Goal: Task Accomplishment & Management: Manage account settings

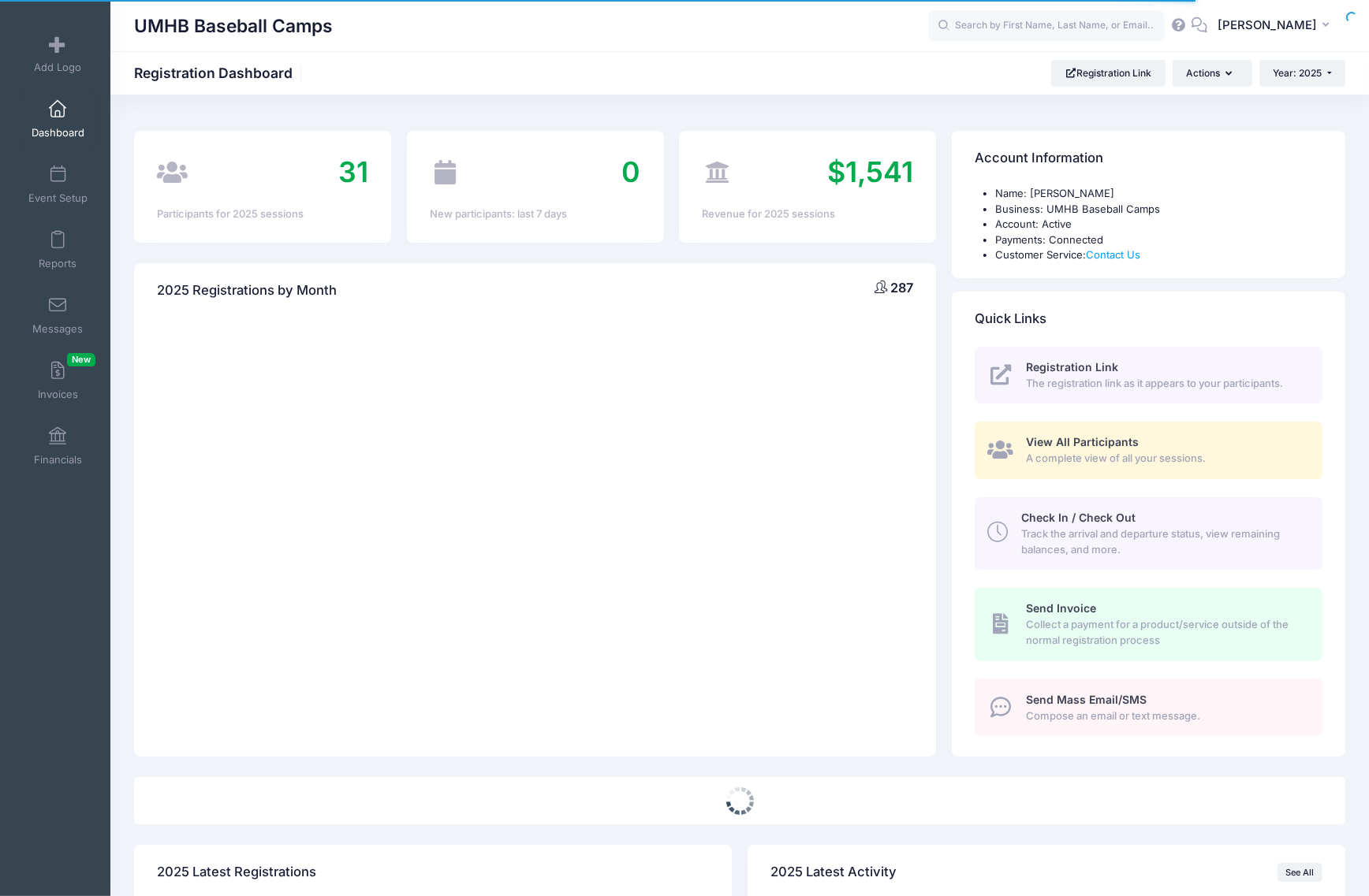
select select
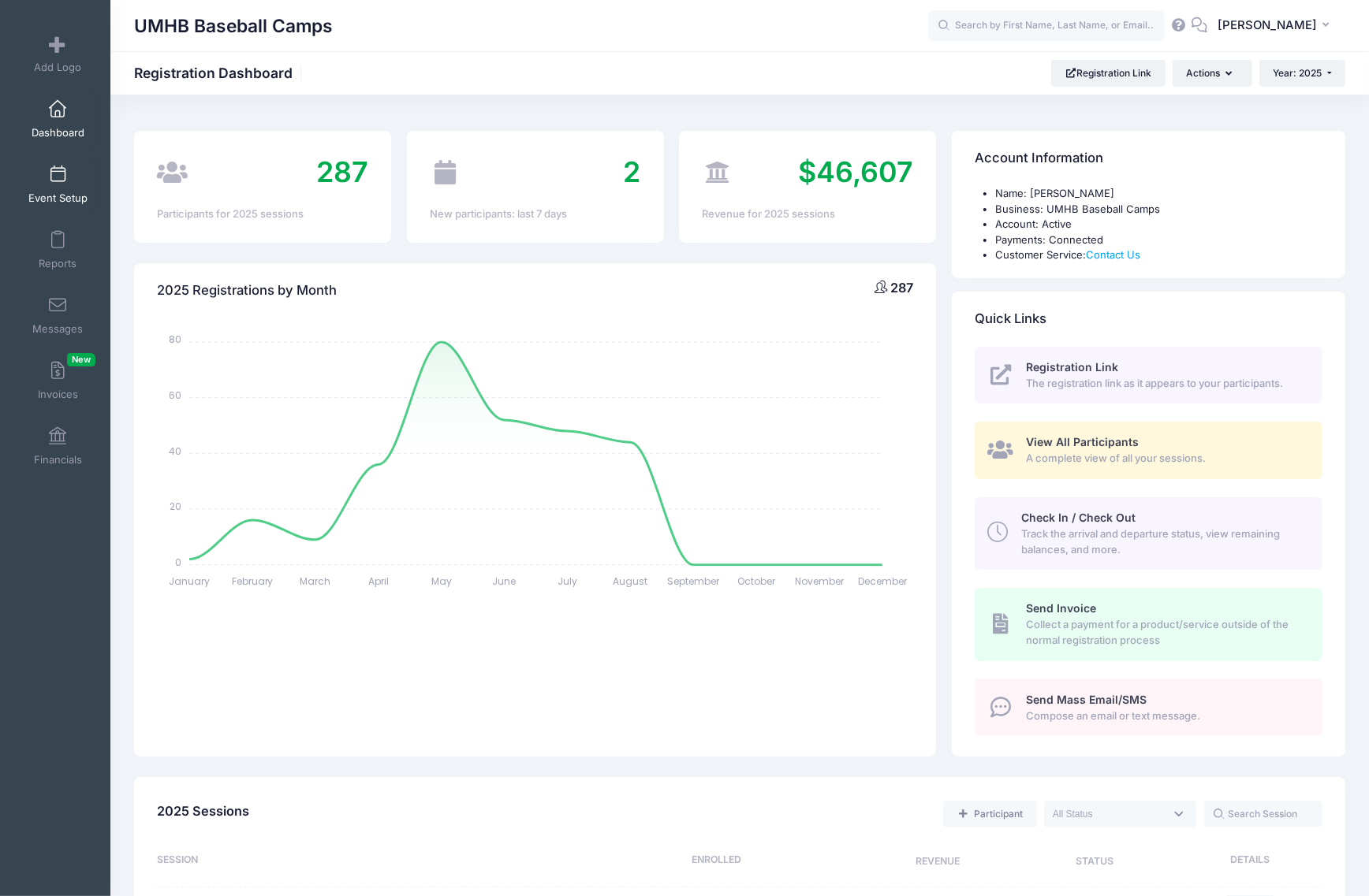
click at [38, 170] on link "Event Setup" at bounding box center [57, 184] width 75 height 56
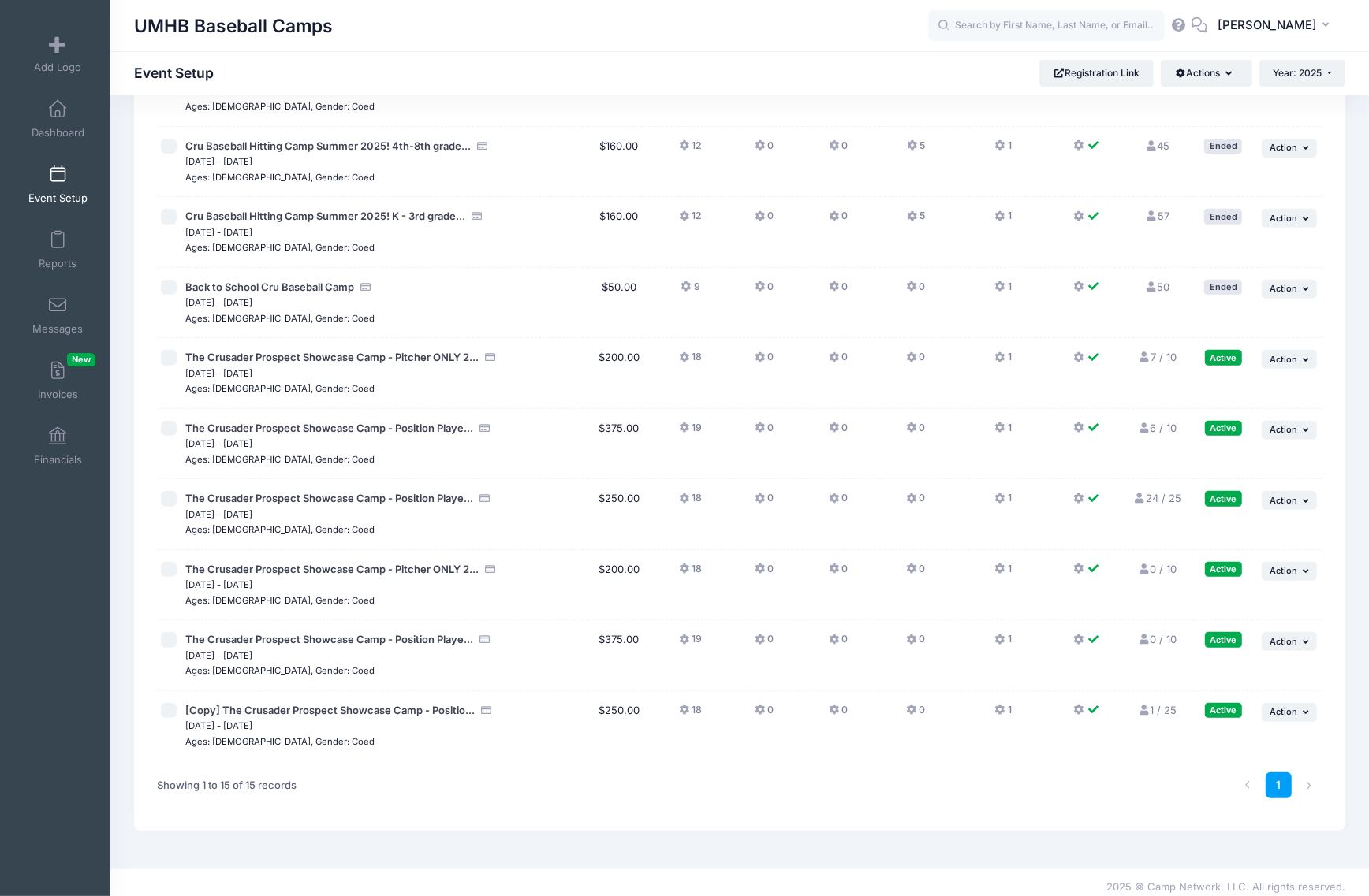
scroll to position [514, 0]
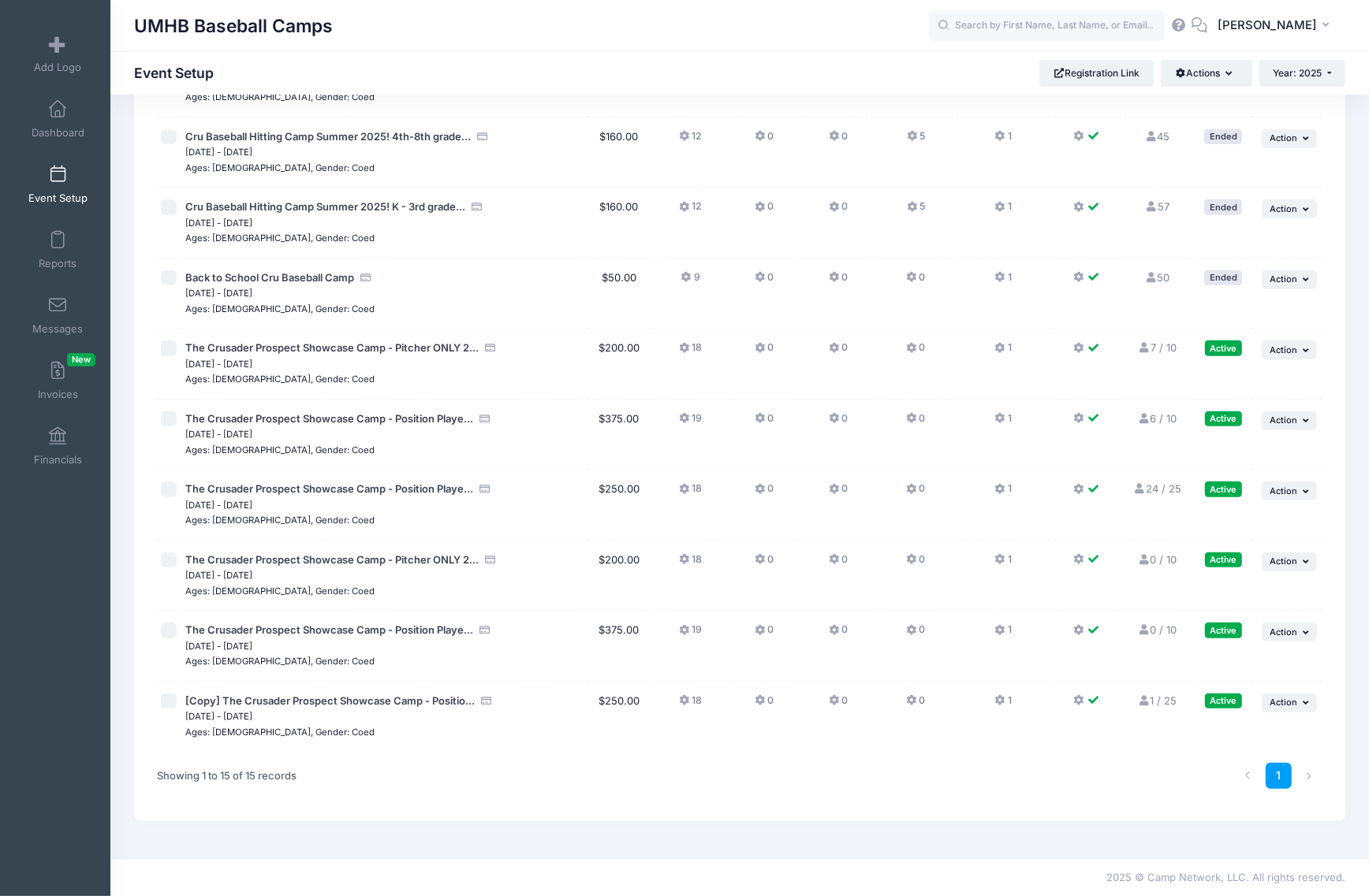
click at [1162, 345] on link "7 / 10 Full" at bounding box center [1158, 347] width 39 height 13
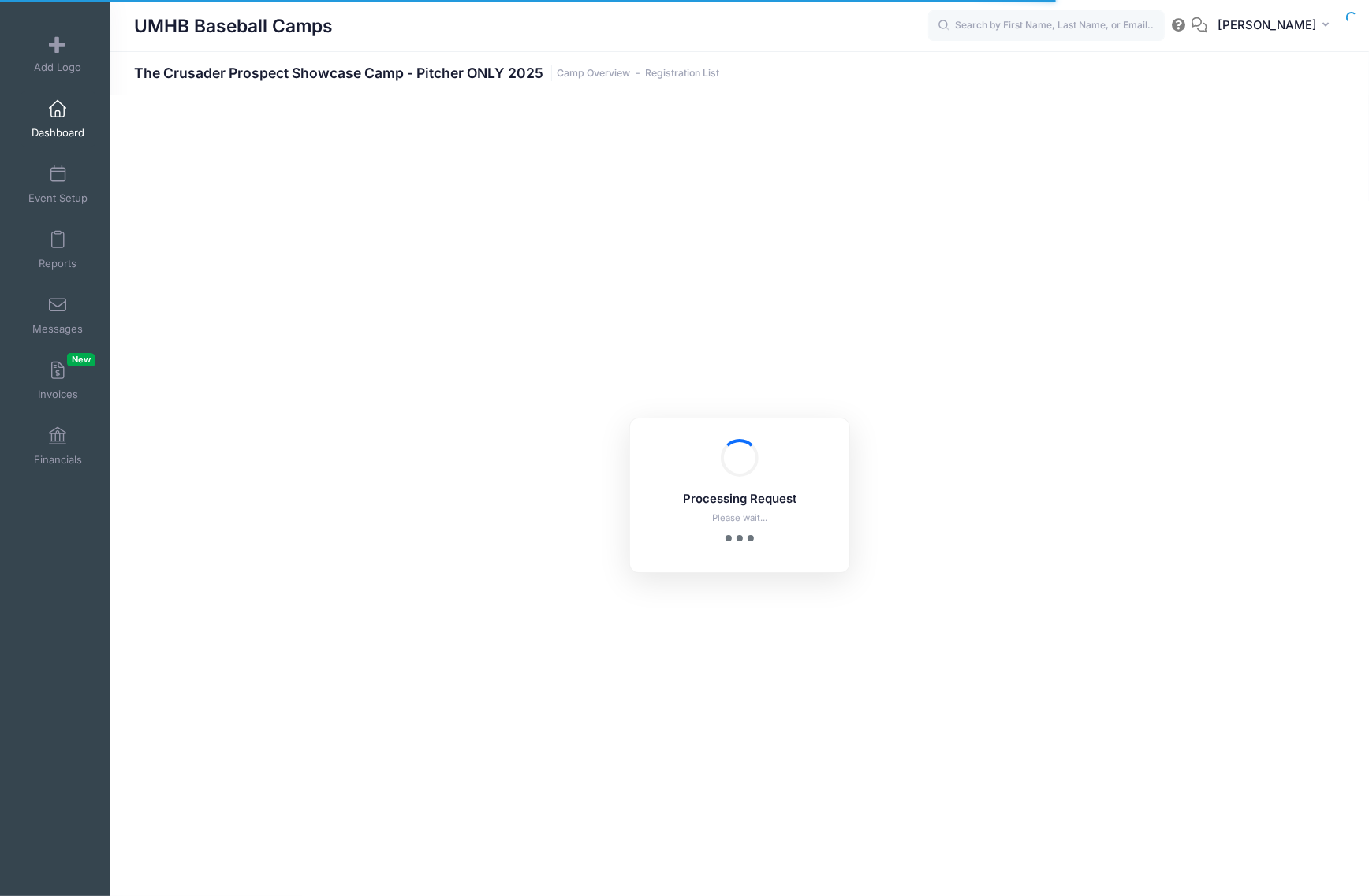
select select "10"
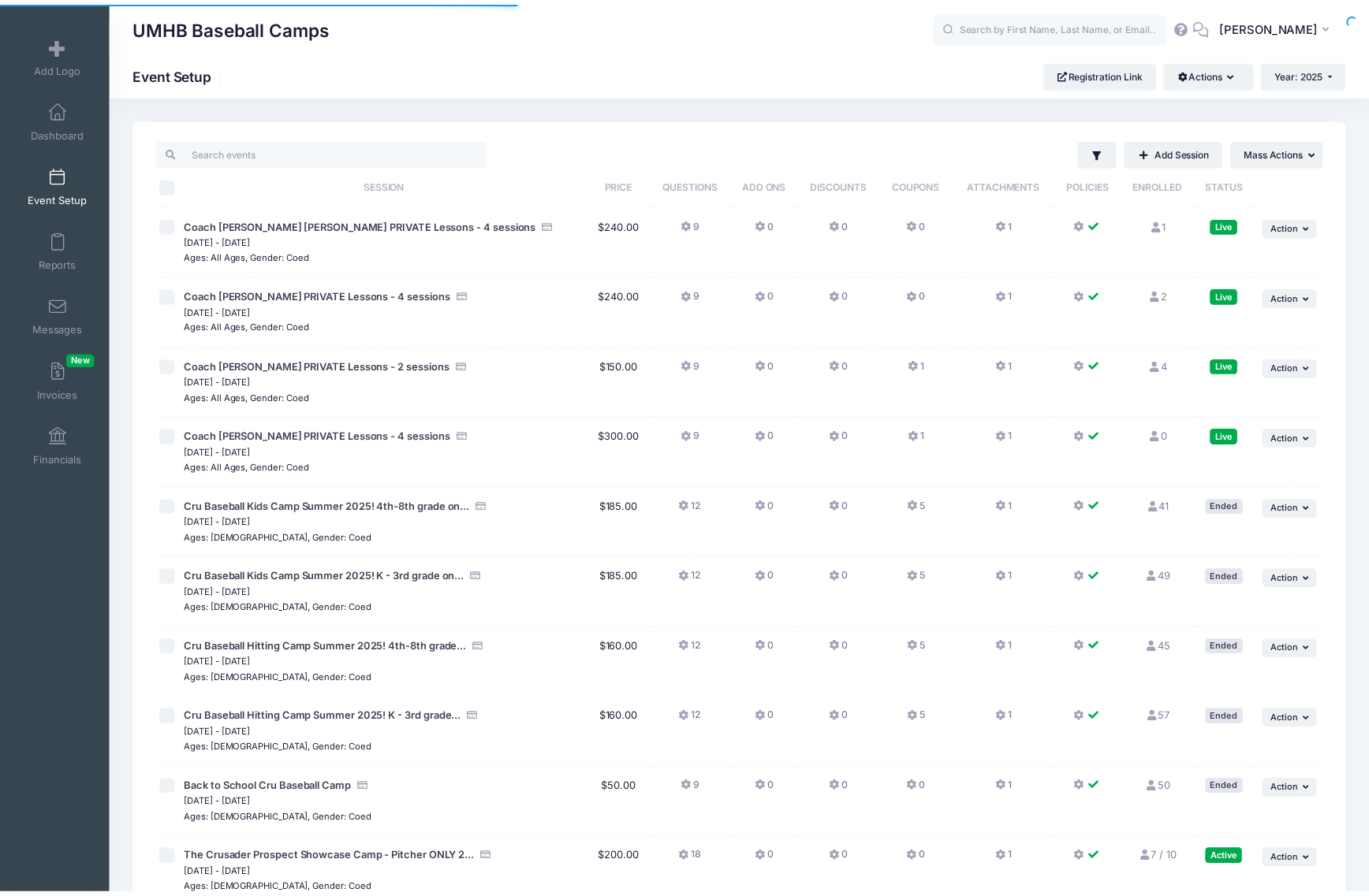
scroll to position [514, 0]
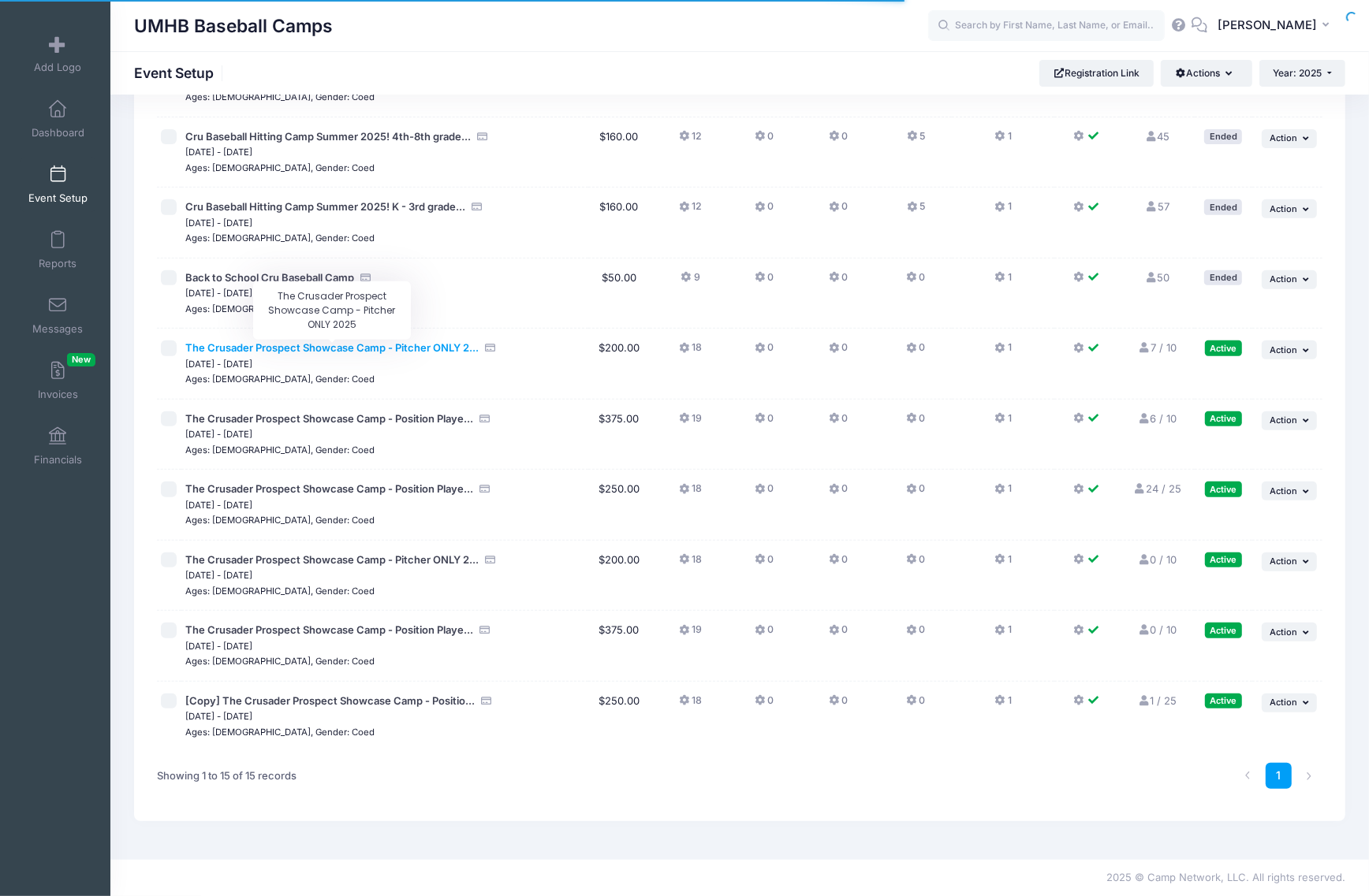
click at [390, 345] on span "The Crusader Prospect Showcase Camp - Pitcher ONLY 2..." at bounding box center [332, 347] width 293 height 13
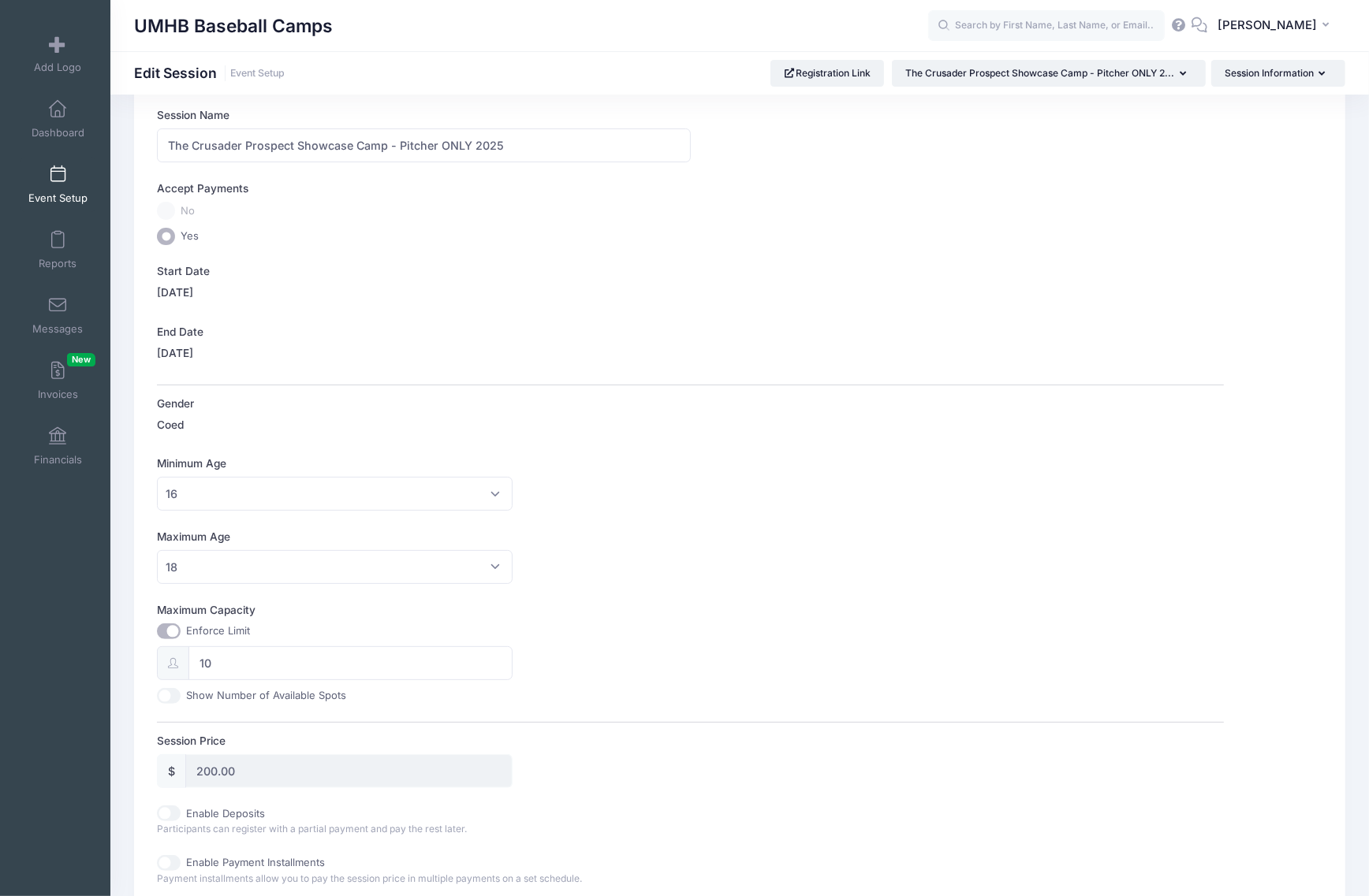
scroll to position [296, 0]
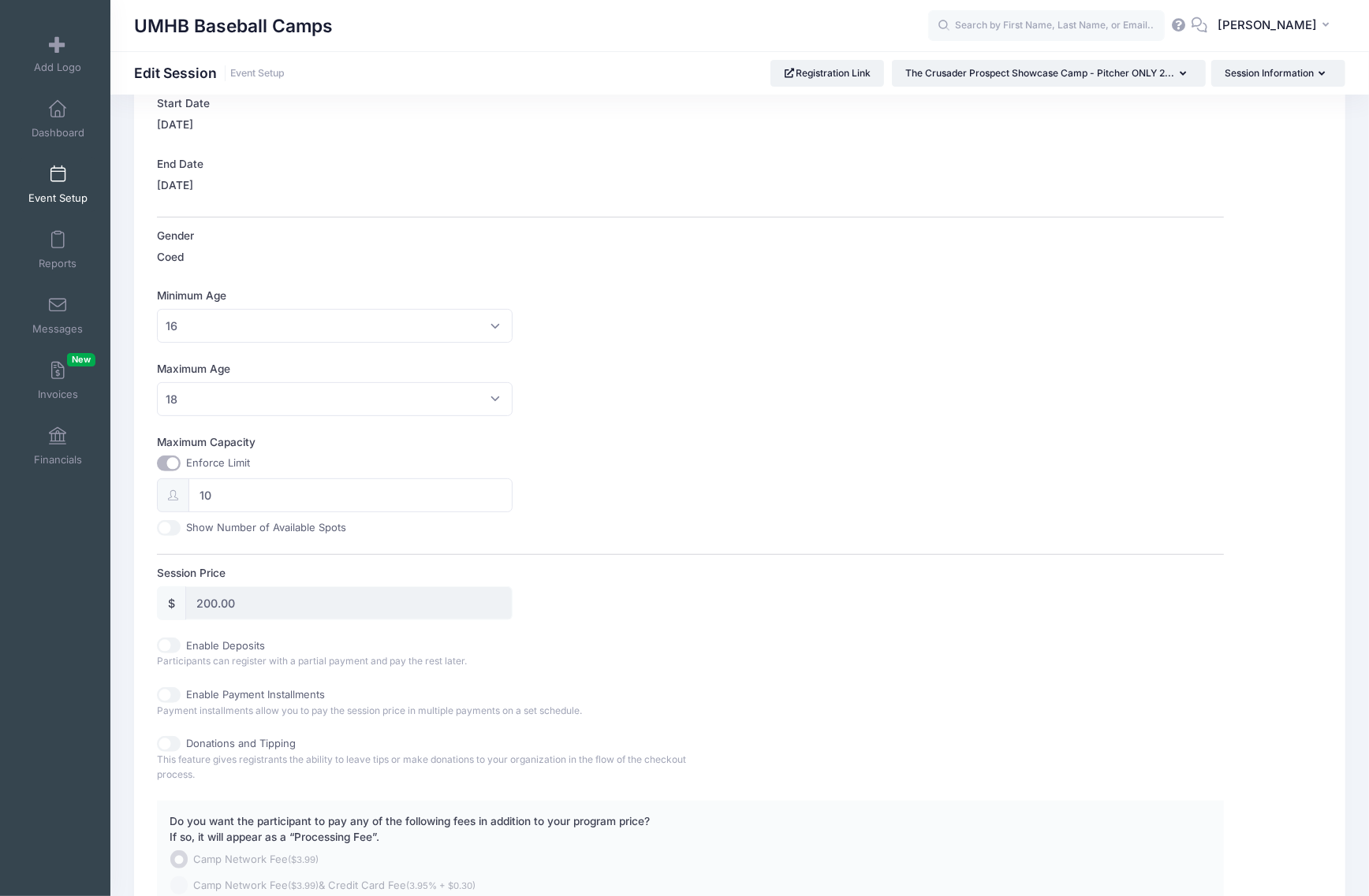
click at [164, 459] on input "Maximum Capacity" at bounding box center [168, 463] width 24 height 16
checkbox input "false"
type input "0"
click at [164, 458] on input "Maximum Capacity" at bounding box center [168, 463] width 24 height 16
checkbox input "true"
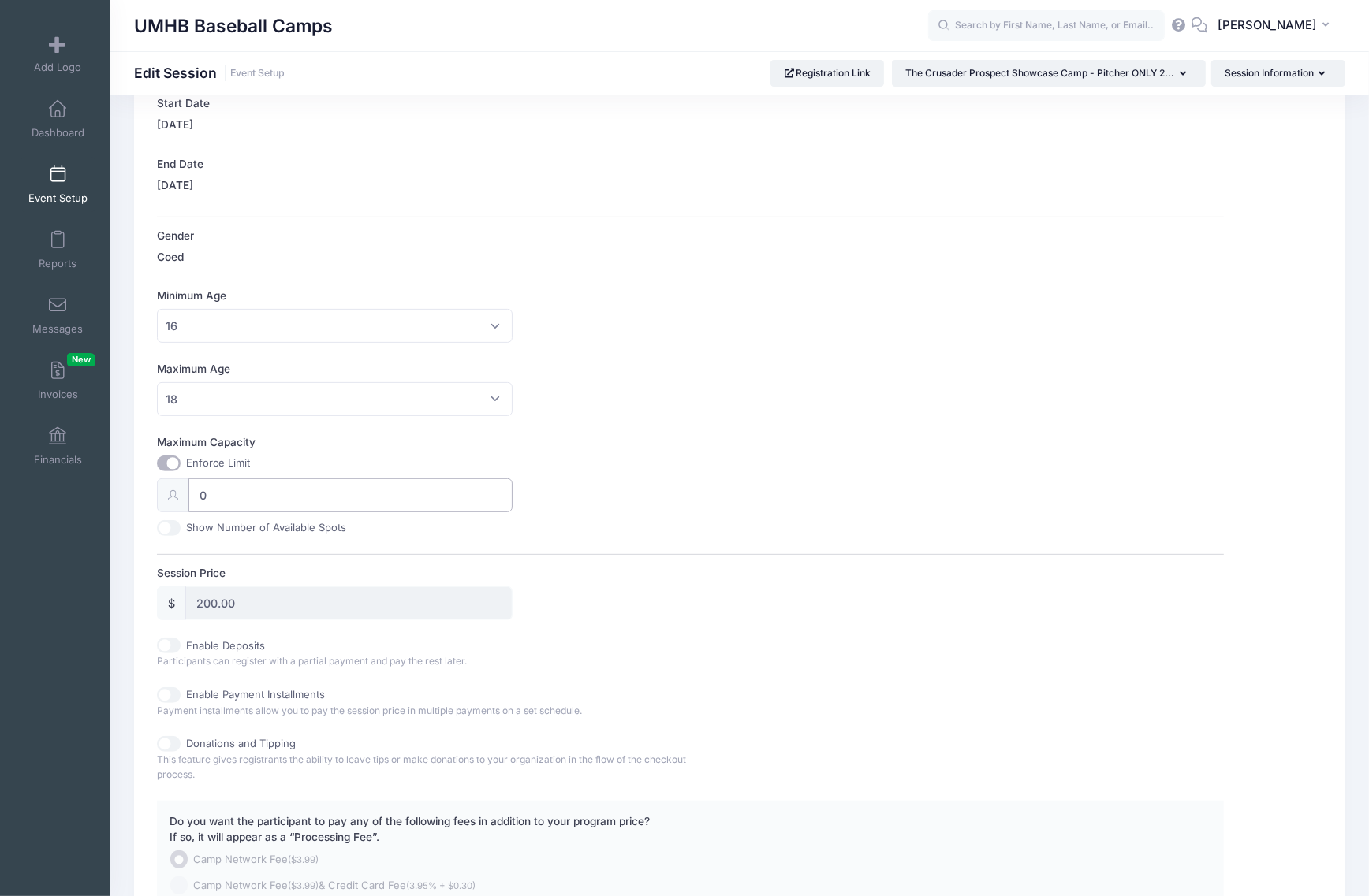
click at [230, 500] on input "0" at bounding box center [350, 495] width 324 height 34
type input "10"
click at [797, 391] on div "Maximum Age No Maximum 1 2 3 4 5 6 7 8 9 10 11 12 13 14 15 16 17 18 19 20 21 22…" at bounding box center [690, 389] width 1067 height 56
click at [171, 529] on input "Show Number of Available Spots" at bounding box center [168, 528] width 24 height 16
checkbox input "true"
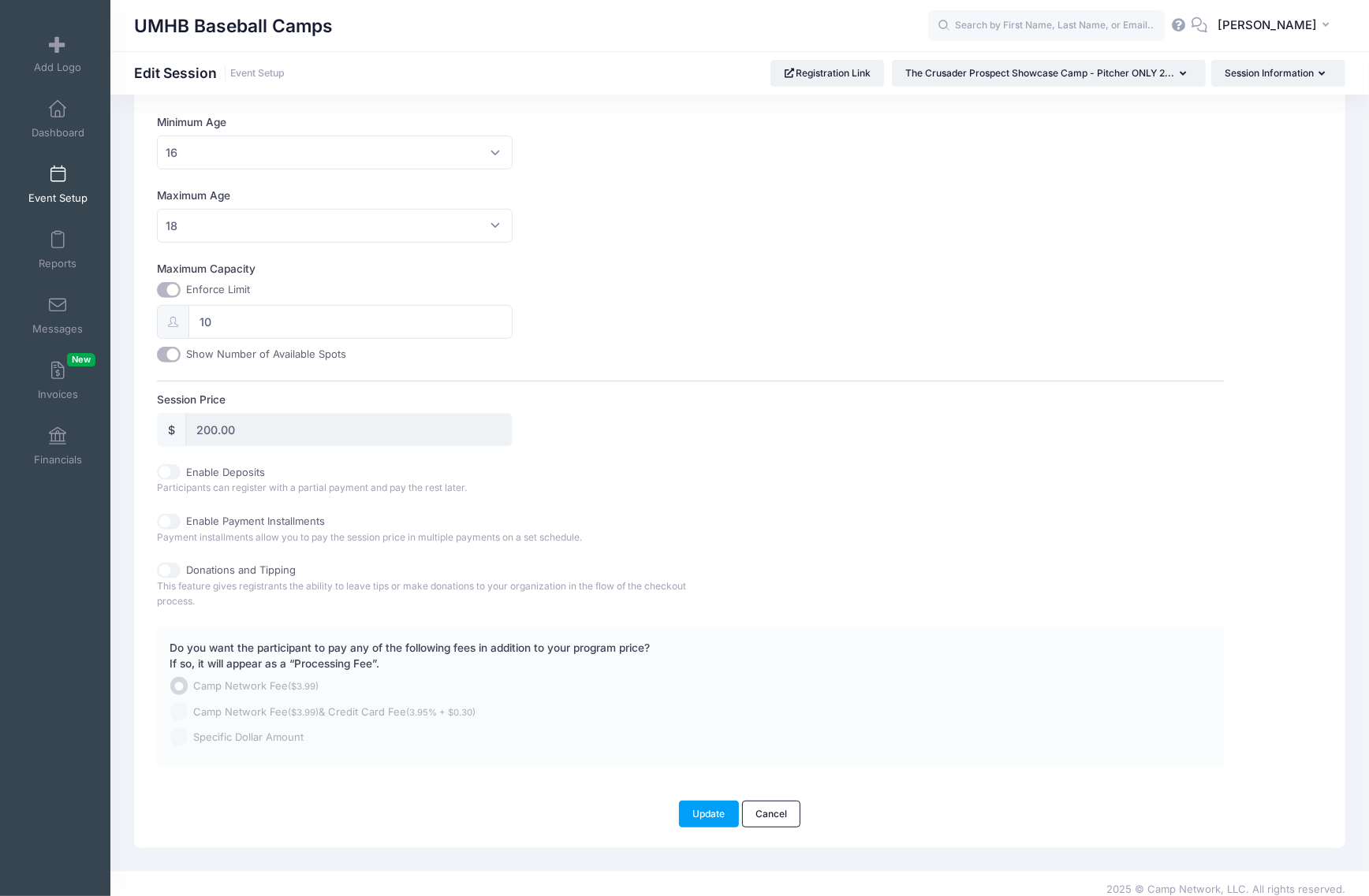
scroll to position [481, 0]
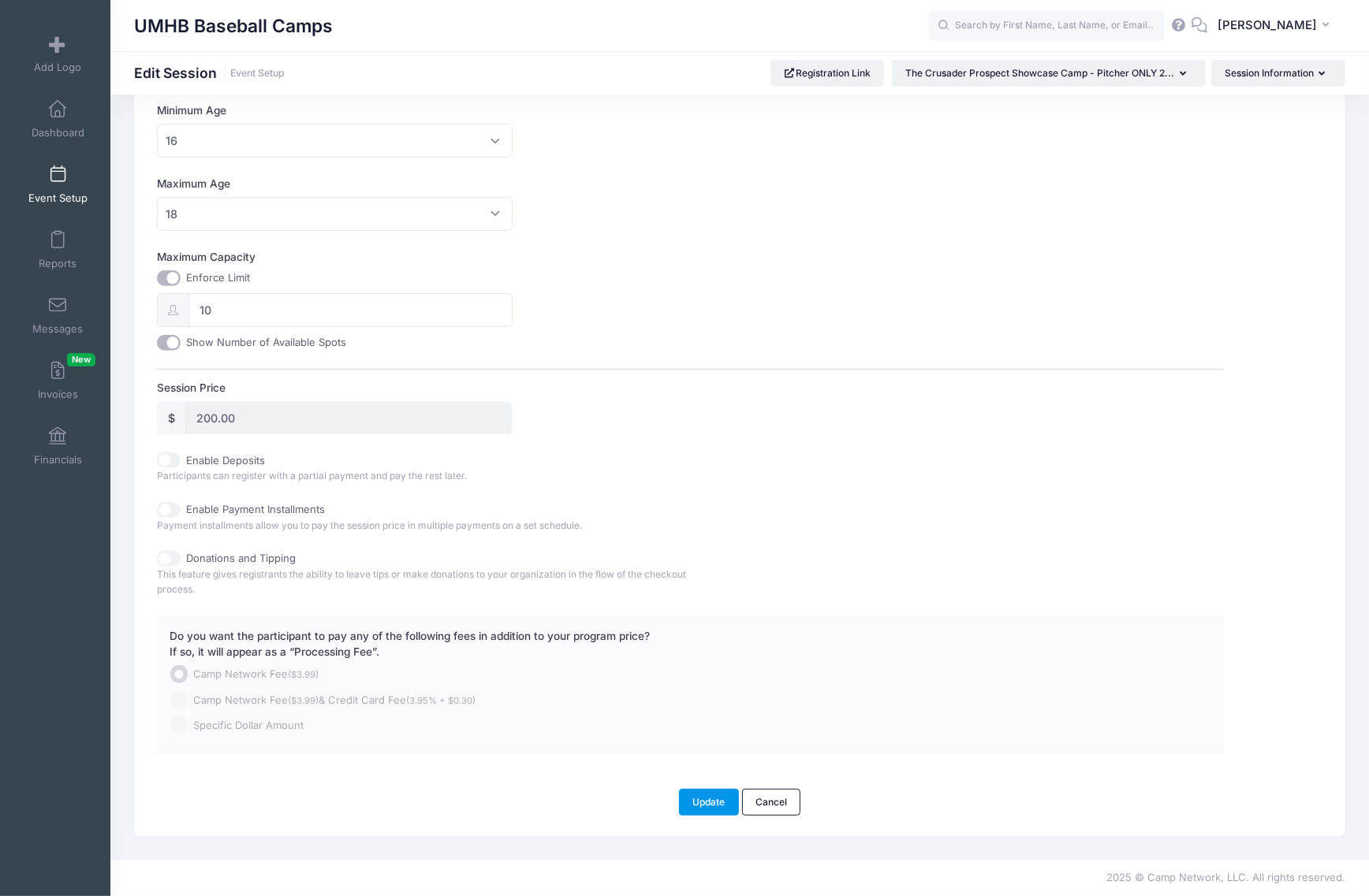
click at [710, 806] on button "Update" at bounding box center [709, 803] width 60 height 27
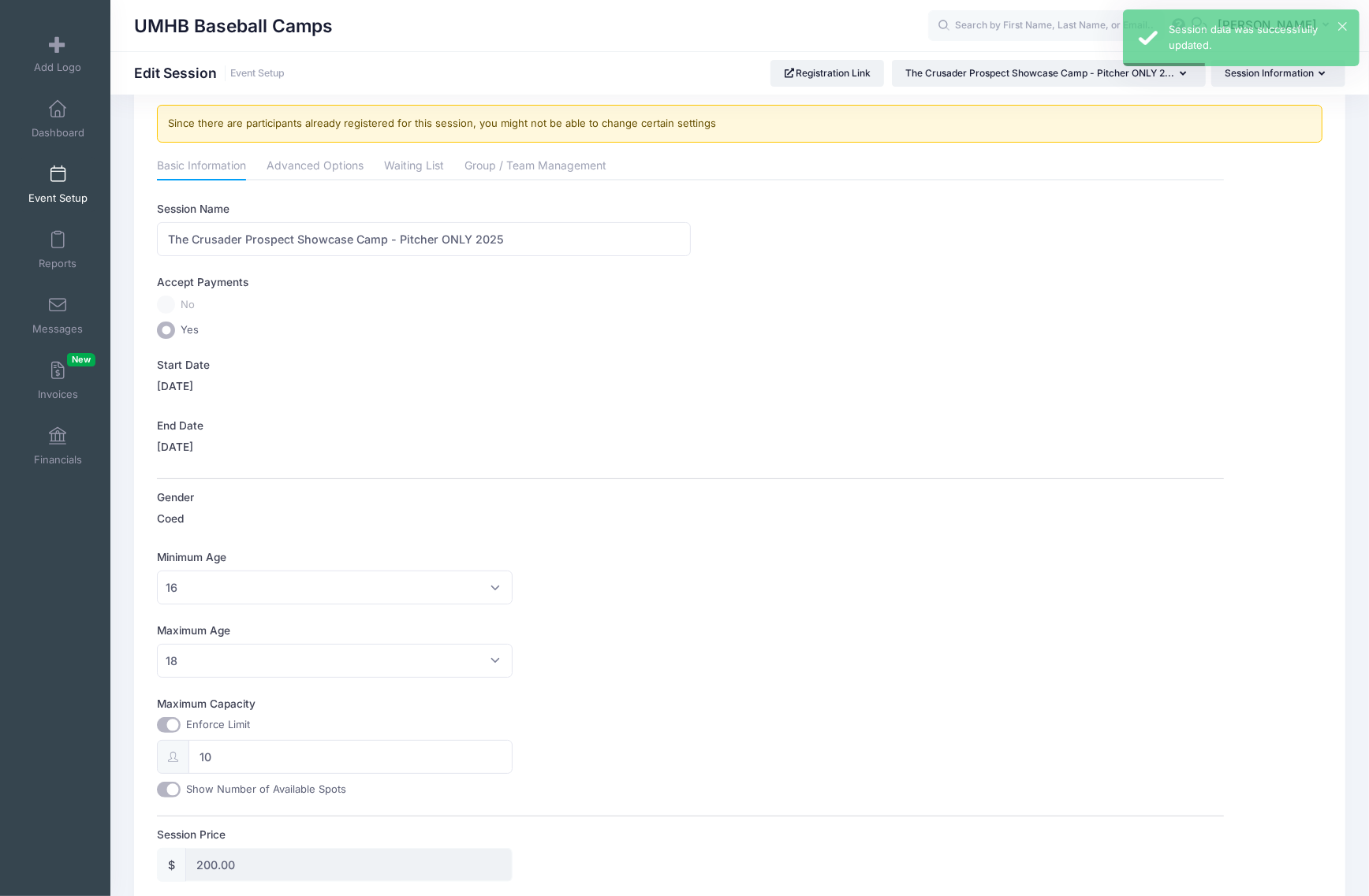
scroll to position [0, 0]
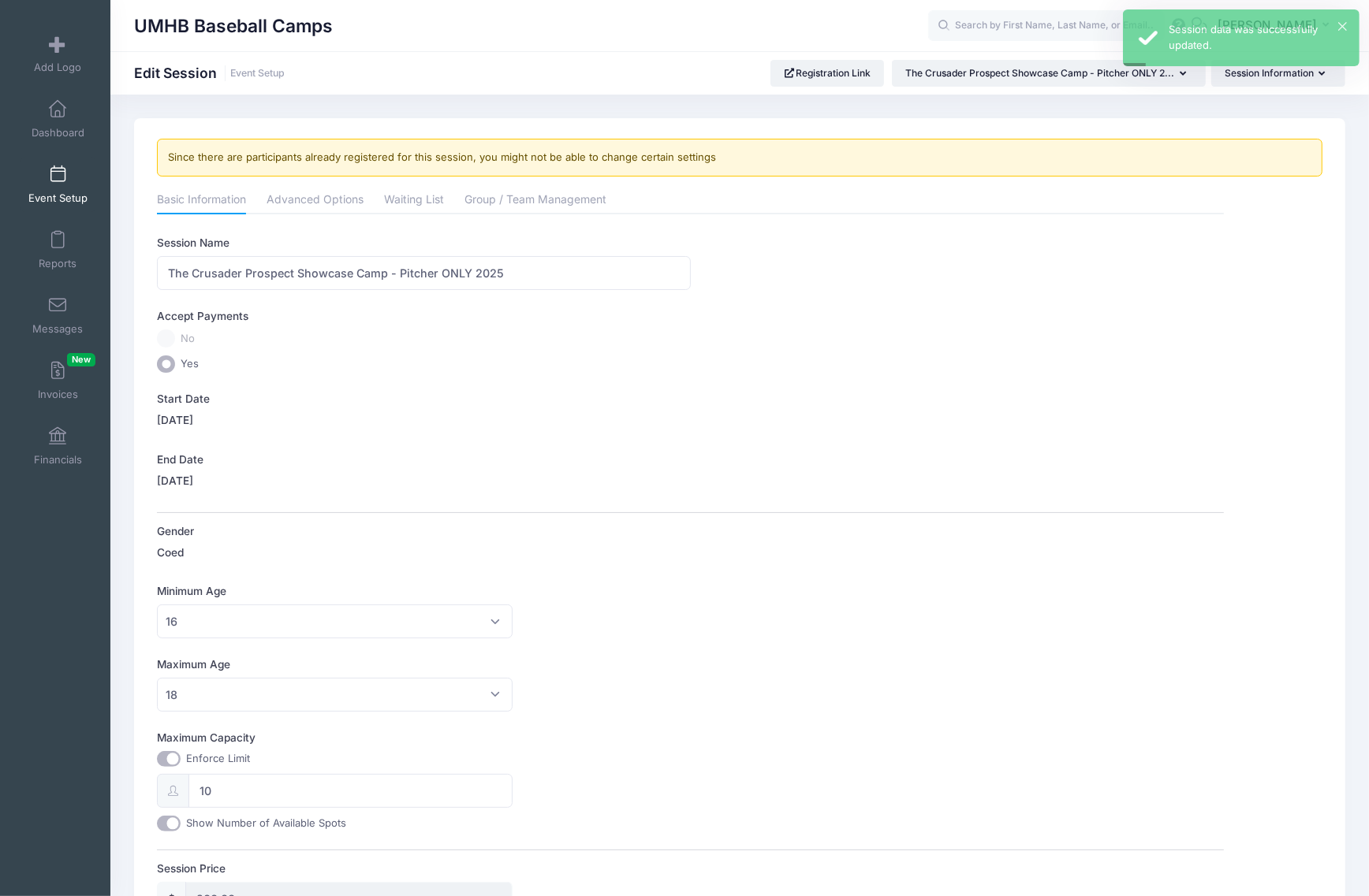
click at [63, 185] on link "Event Setup" at bounding box center [57, 184] width 75 height 56
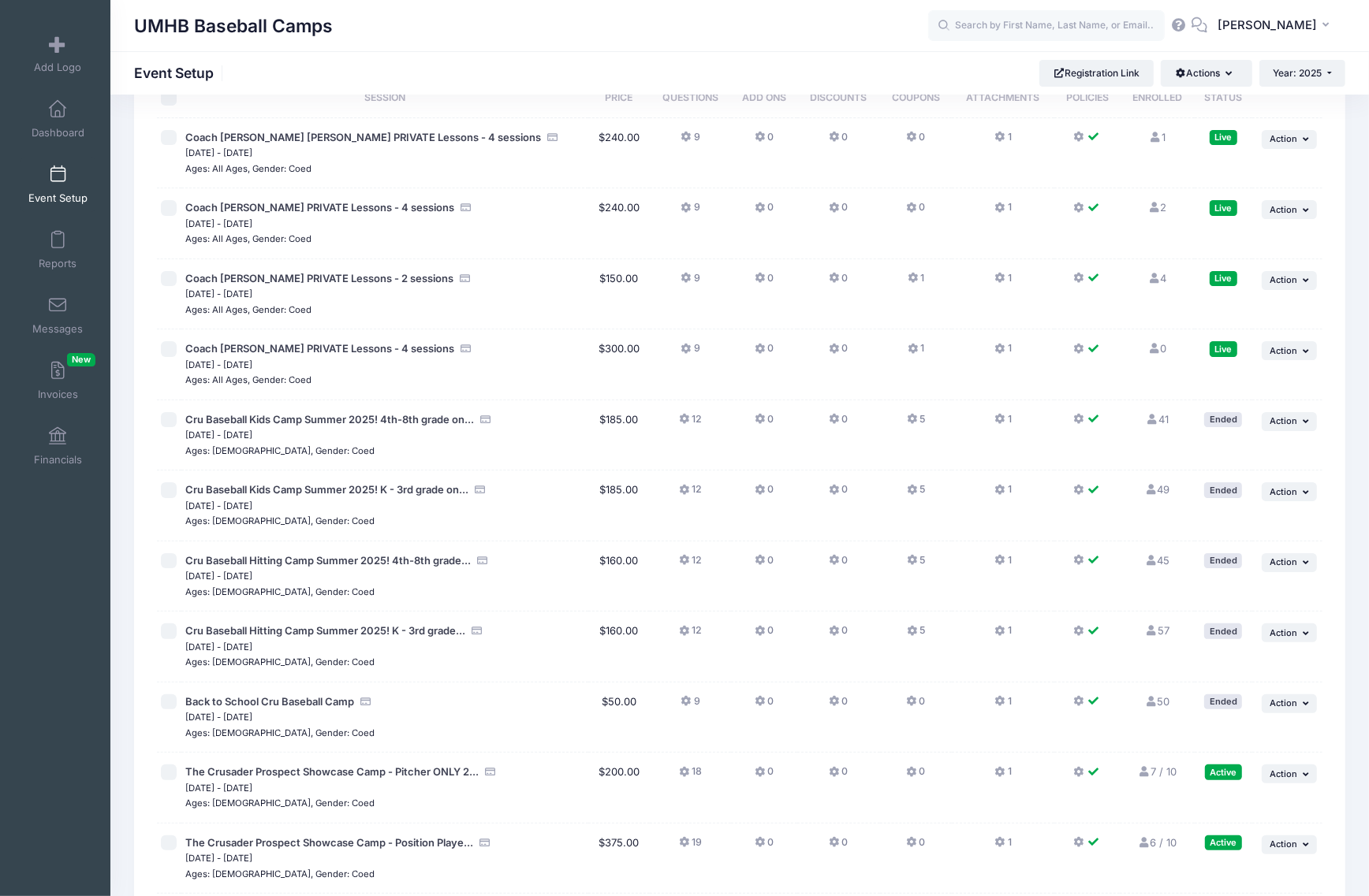
scroll to position [197, 0]
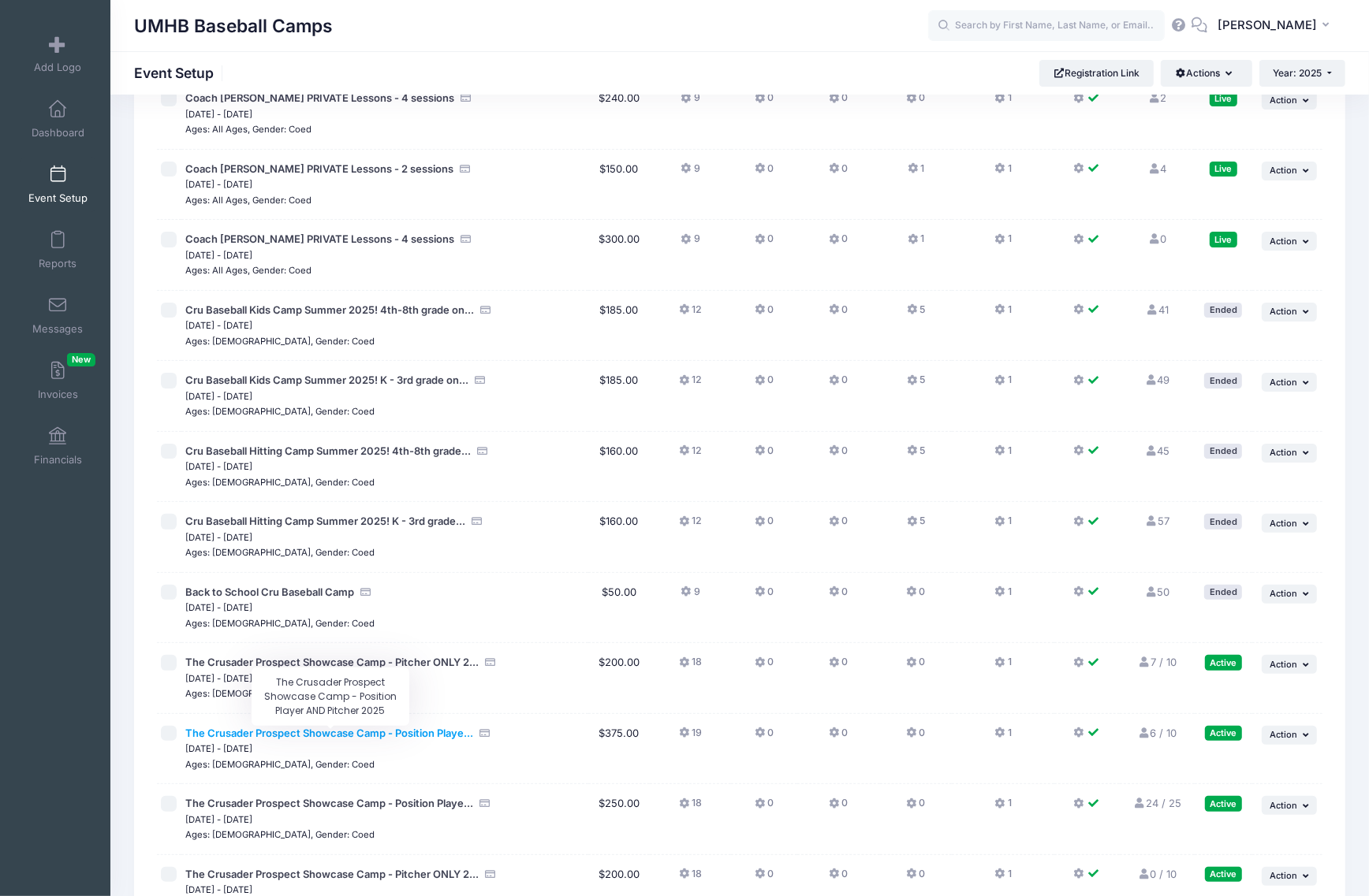
click at [432, 735] on span "The Crusader Prospect Showcase Camp - Position Playe..." at bounding box center [329, 733] width 288 height 13
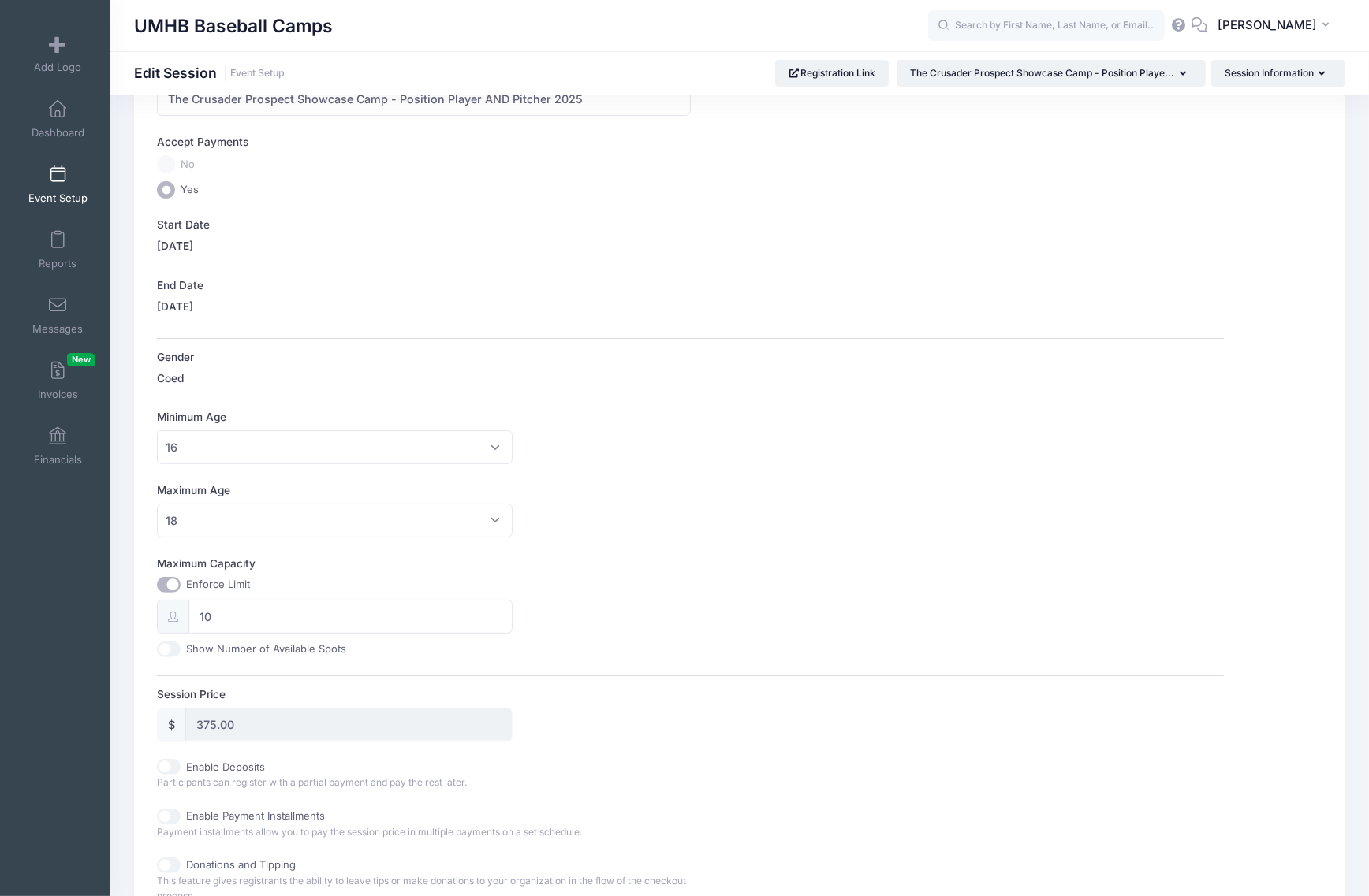
scroll to position [197, 0]
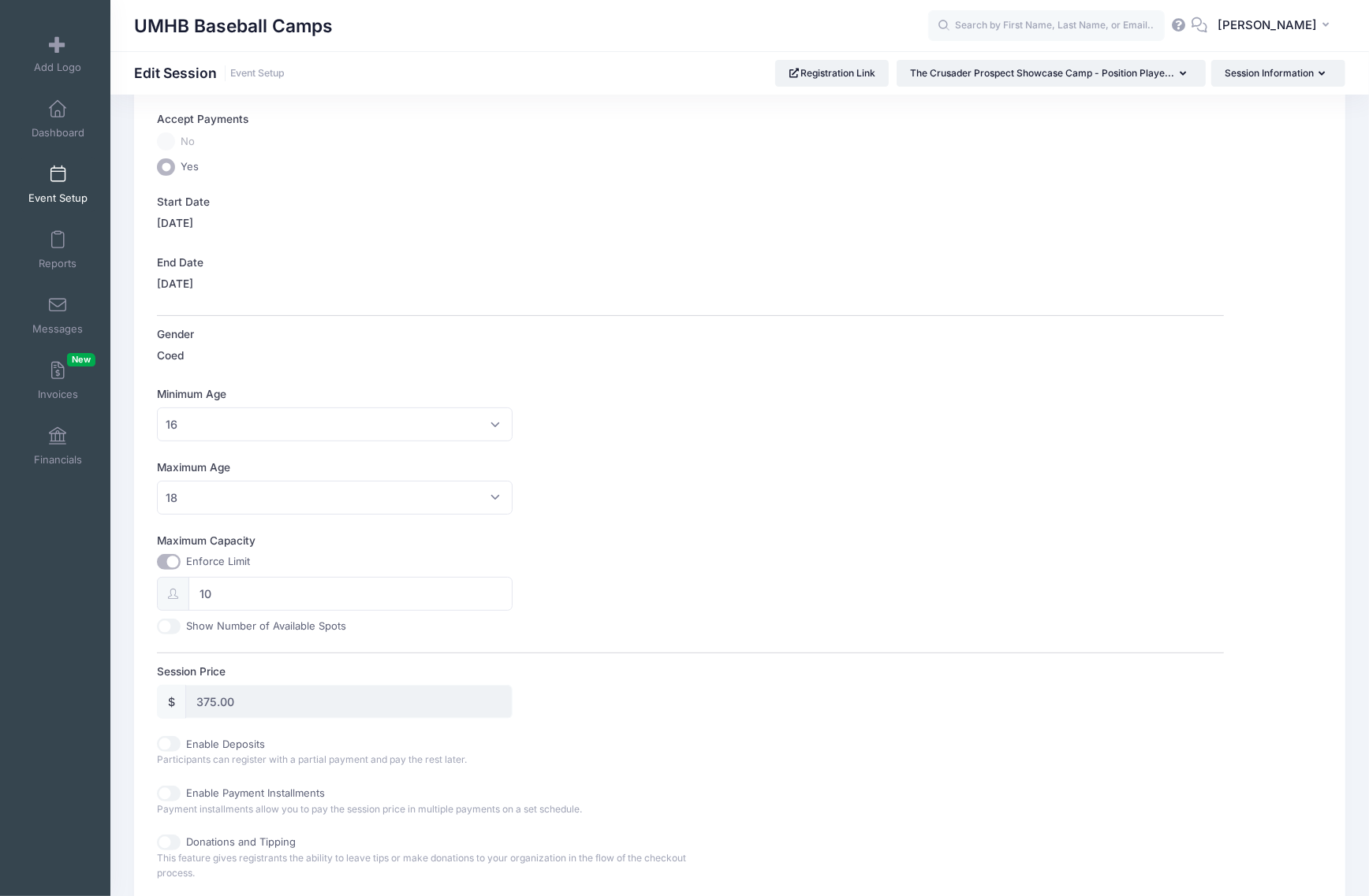
click at [170, 623] on input "Show Number of Available Spots" at bounding box center [168, 627] width 24 height 16
checkbox input "true"
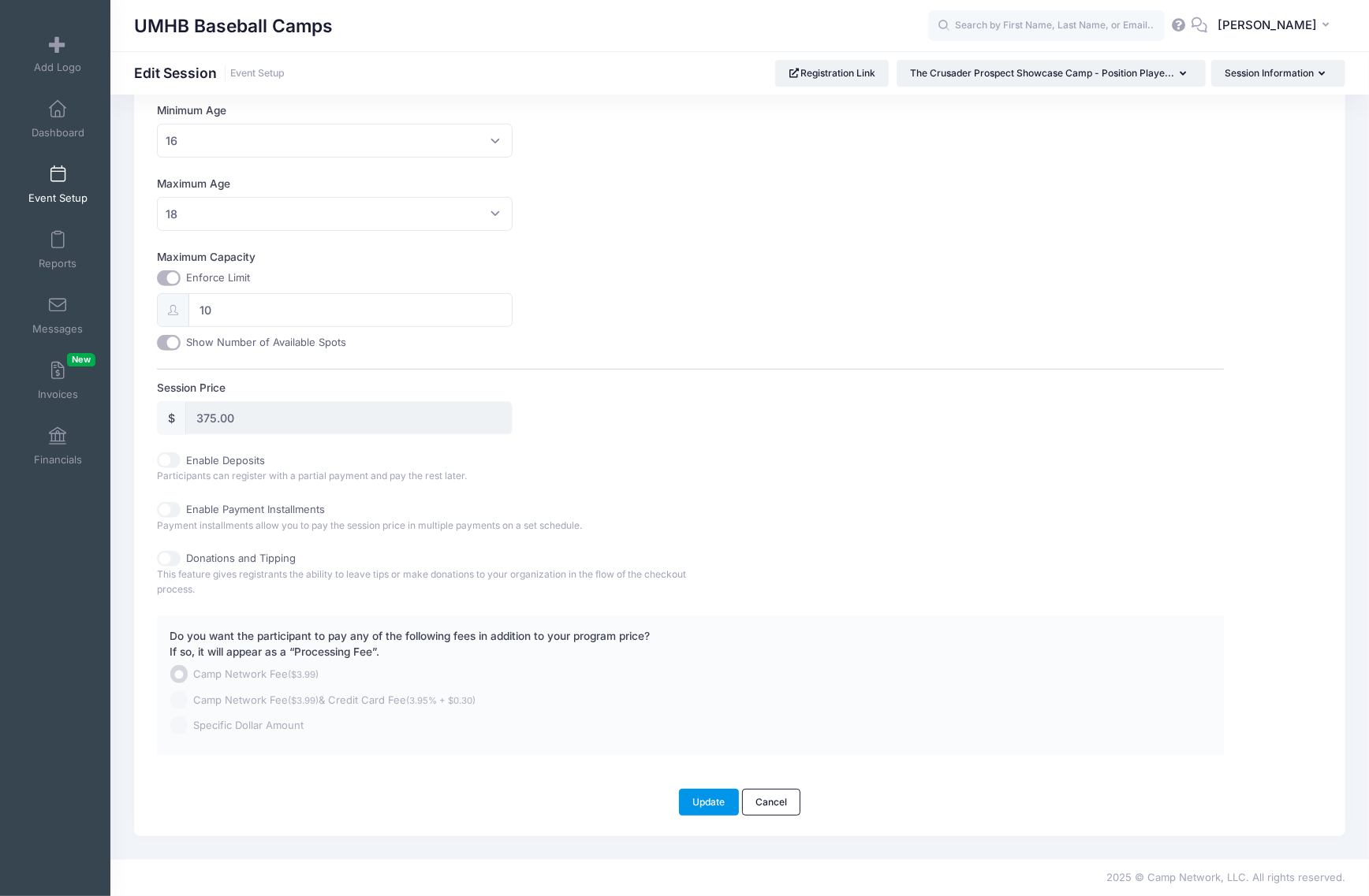
click at [696, 805] on button "Update" at bounding box center [709, 803] width 60 height 27
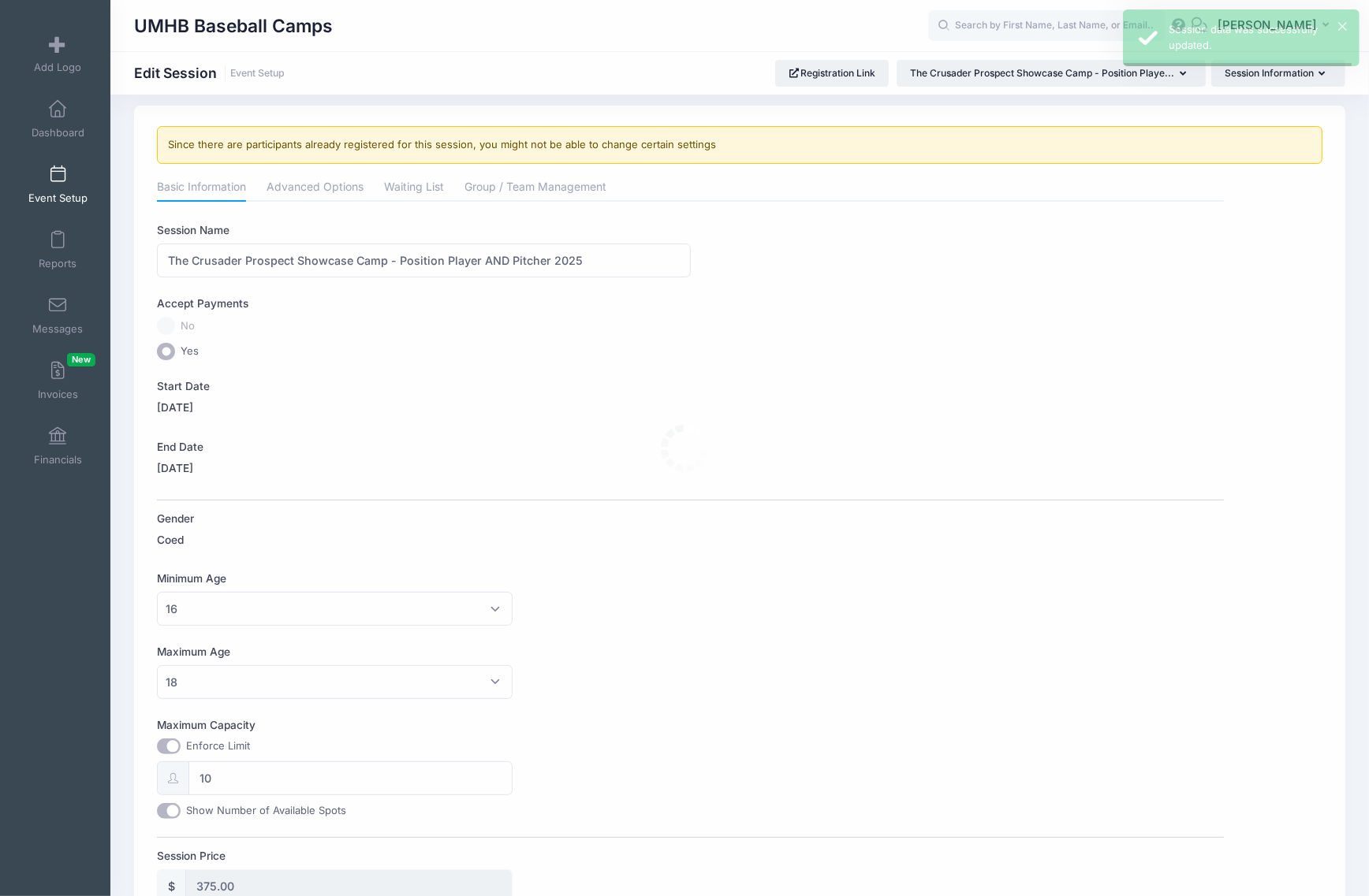
scroll to position [0, 0]
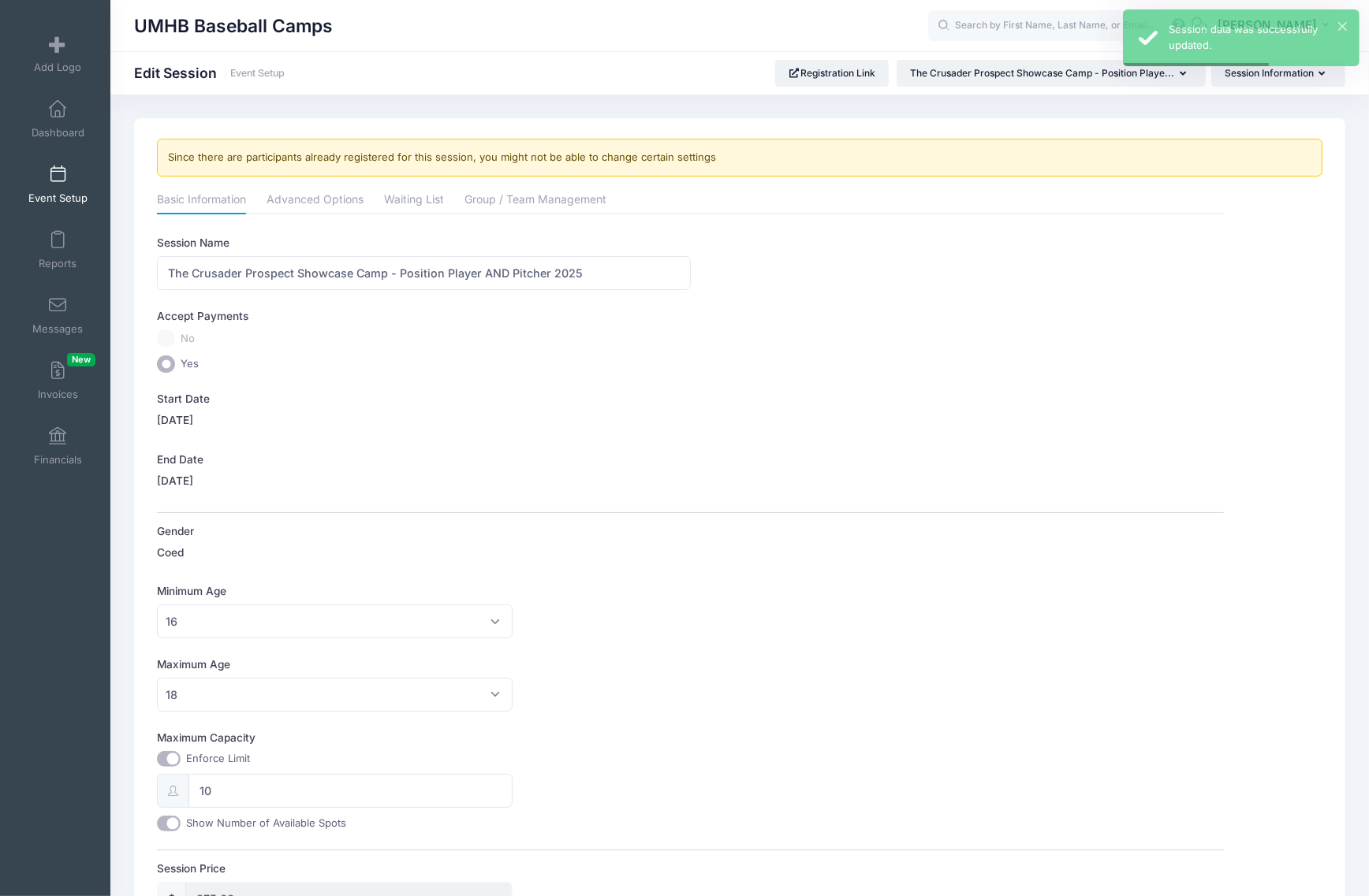
click at [64, 176] on link "Event Setup" at bounding box center [57, 184] width 75 height 56
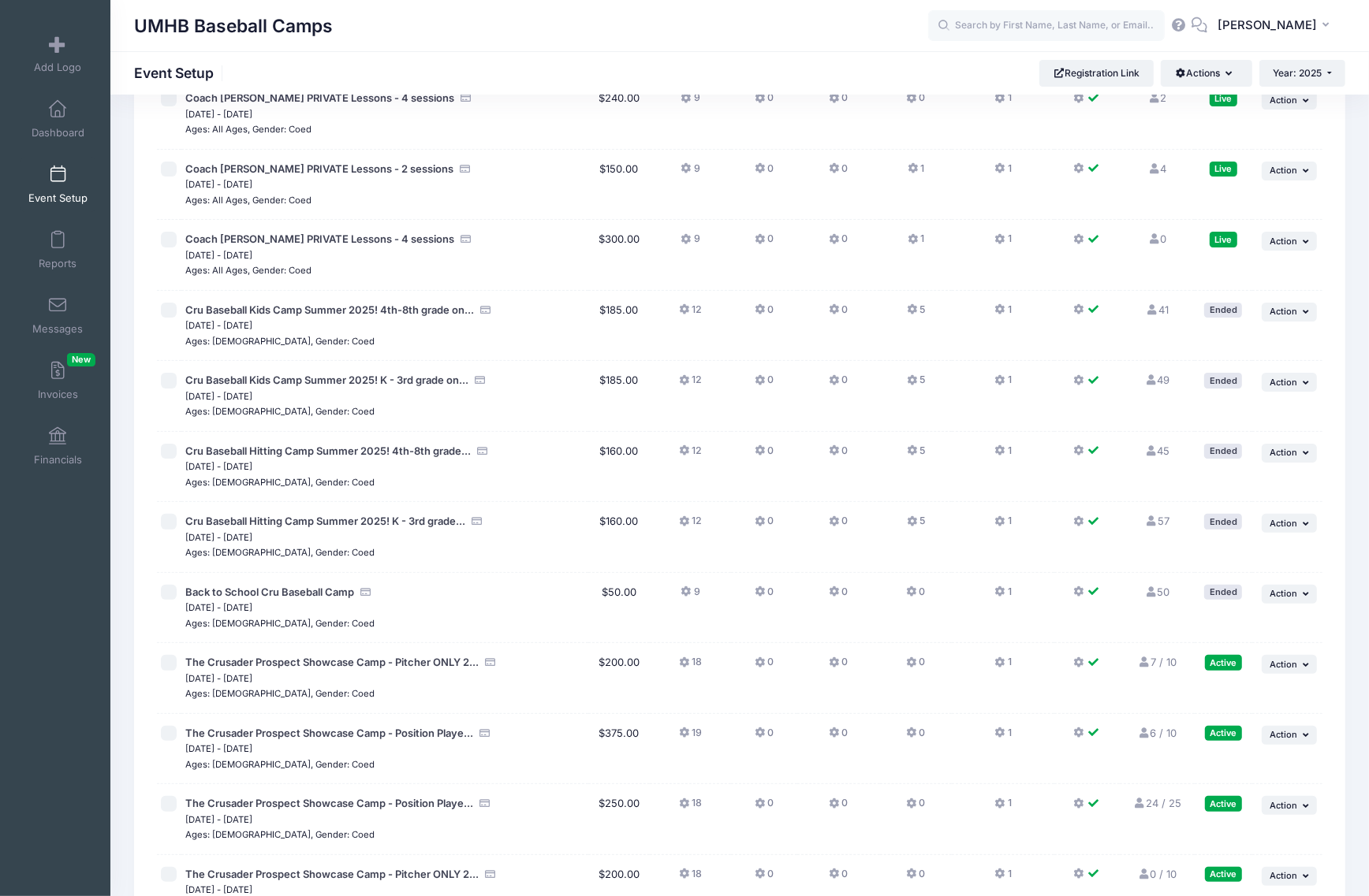
scroll to position [296, 0]
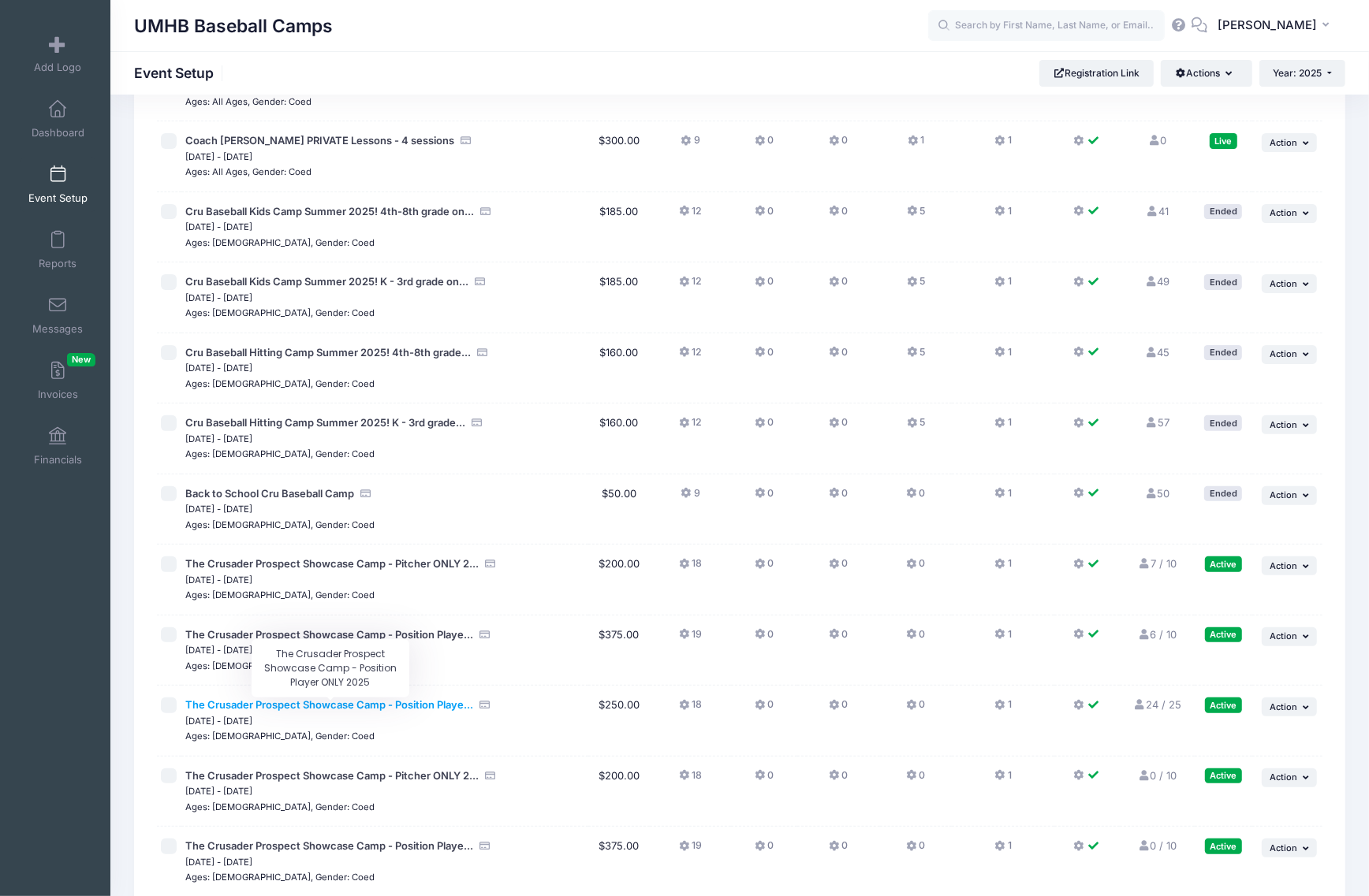
click at [401, 707] on span "The Crusader Prospect Showcase Camp - Position Playe..." at bounding box center [329, 704] width 288 height 13
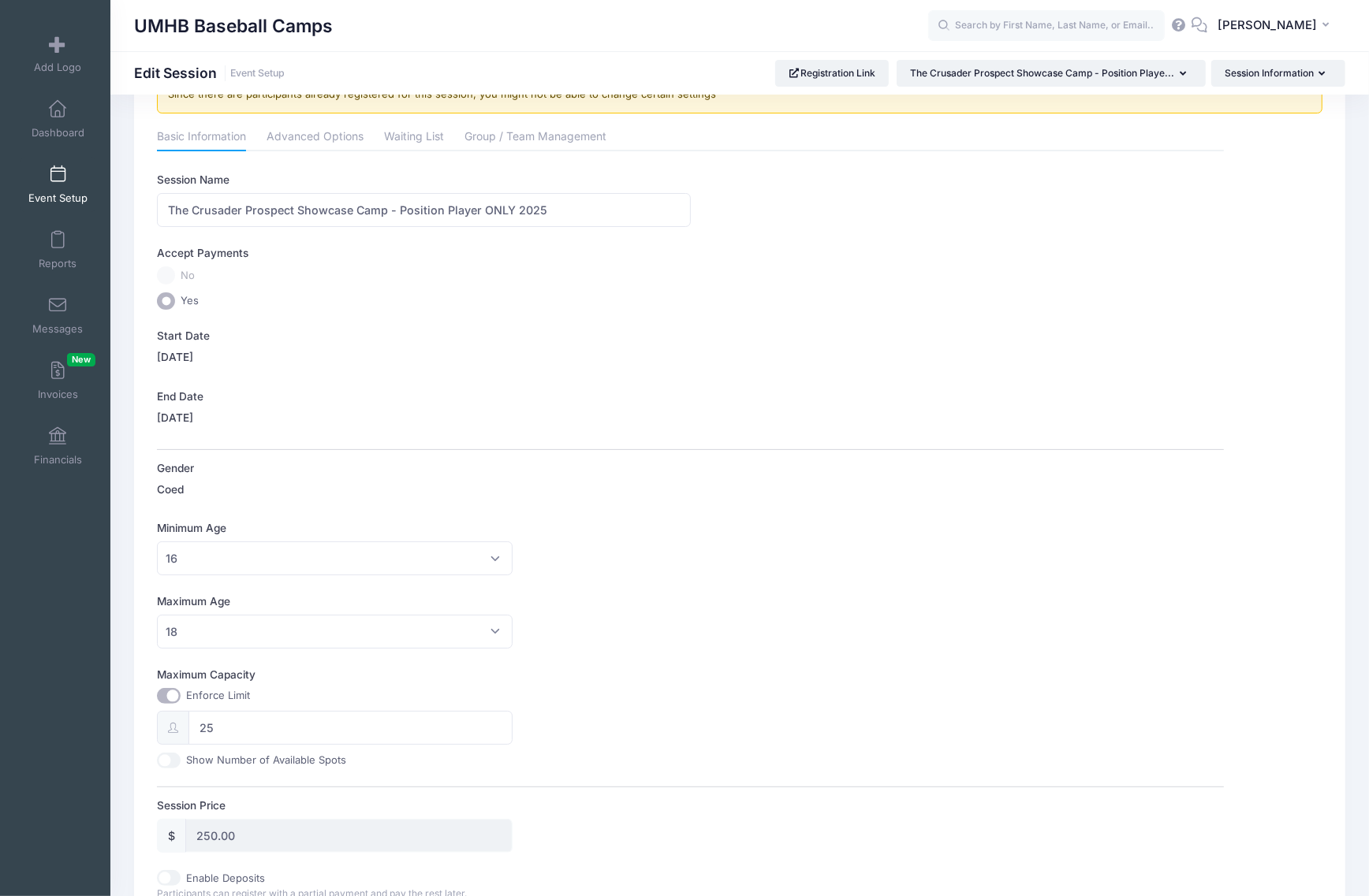
scroll to position [99, 0]
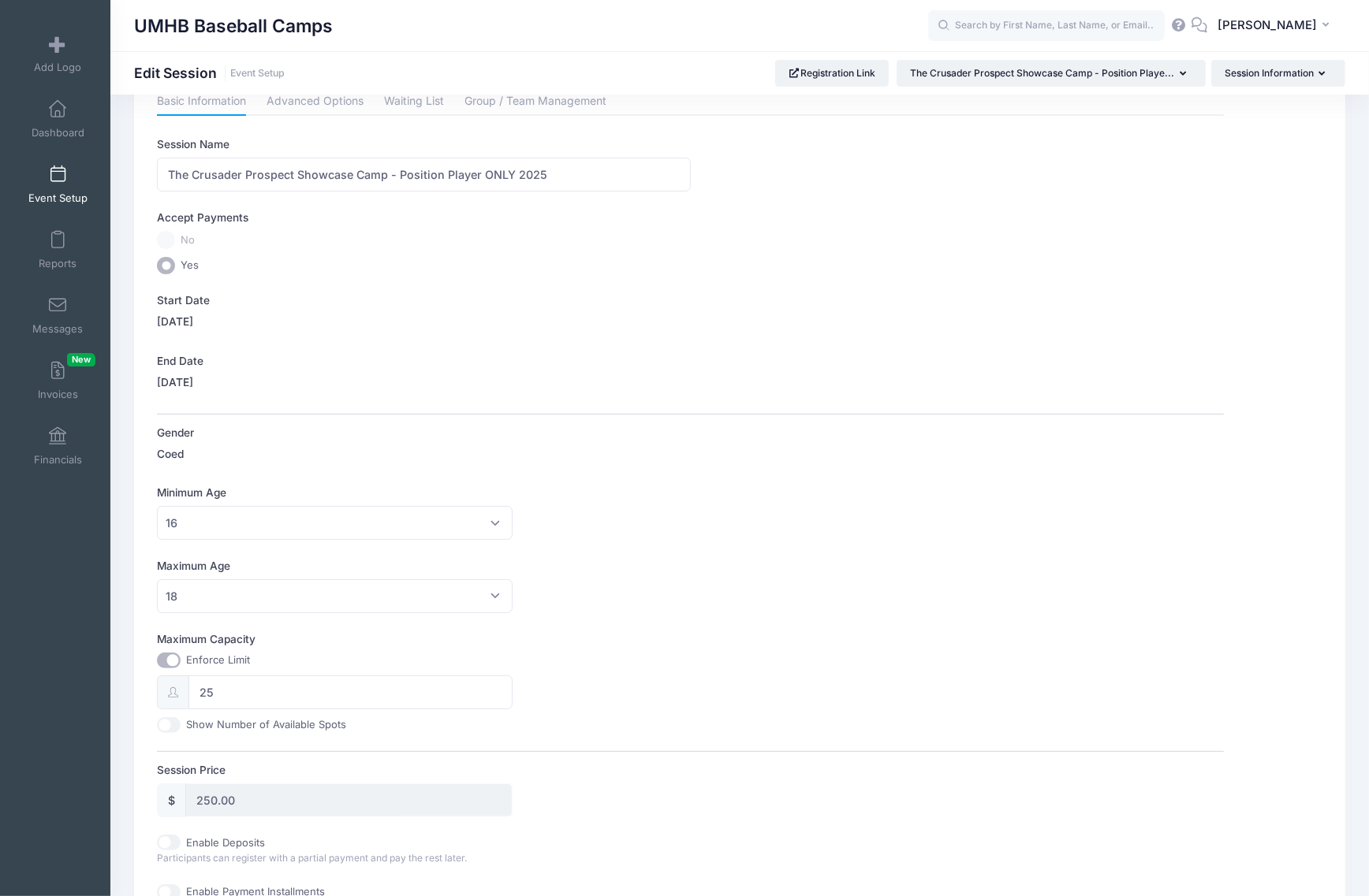
click at [166, 723] on input "Show Number of Available Spots" at bounding box center [168, 725] width 24 height 16
checkbox input "true"
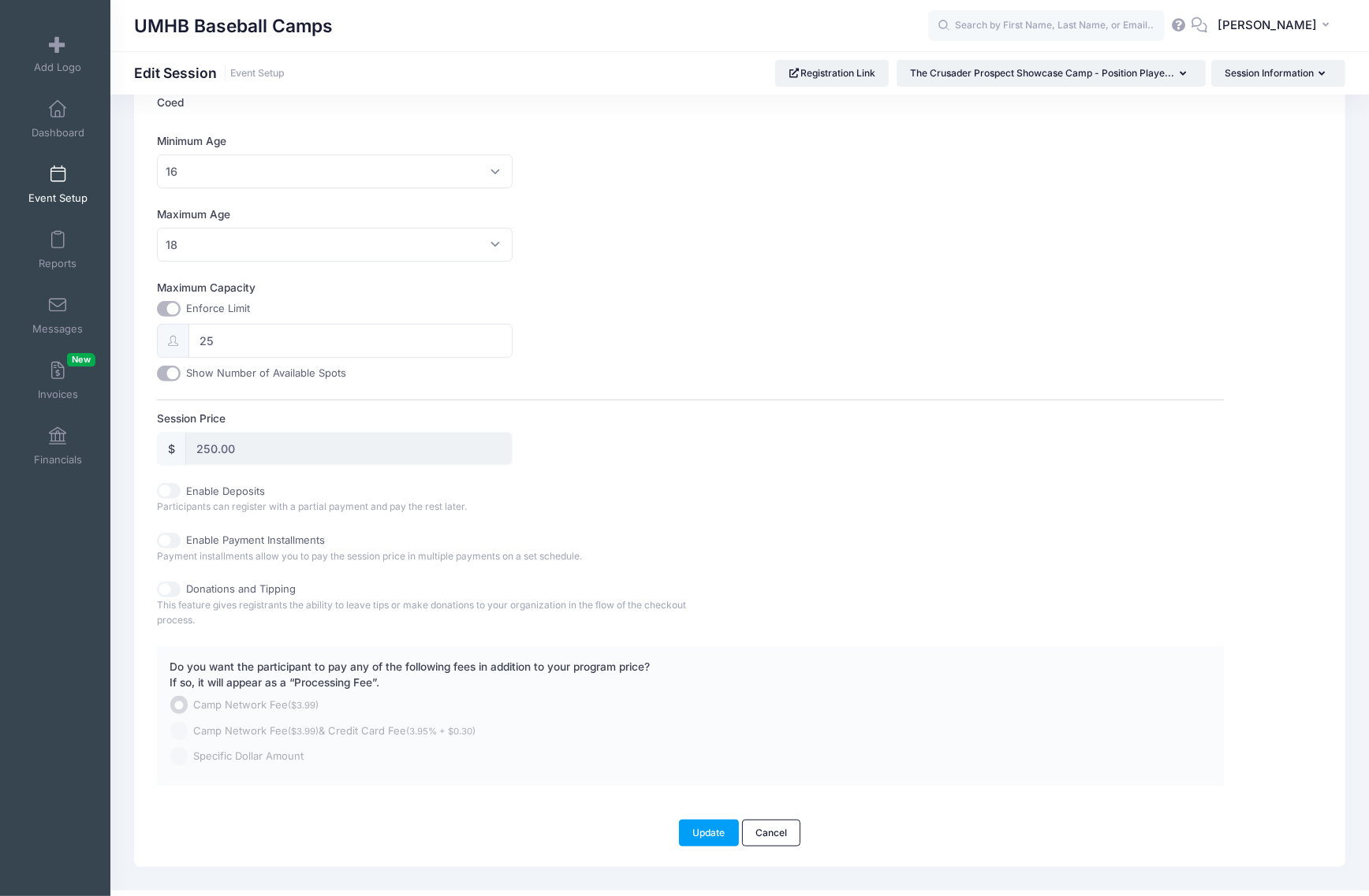
scroll to position [481, 0]
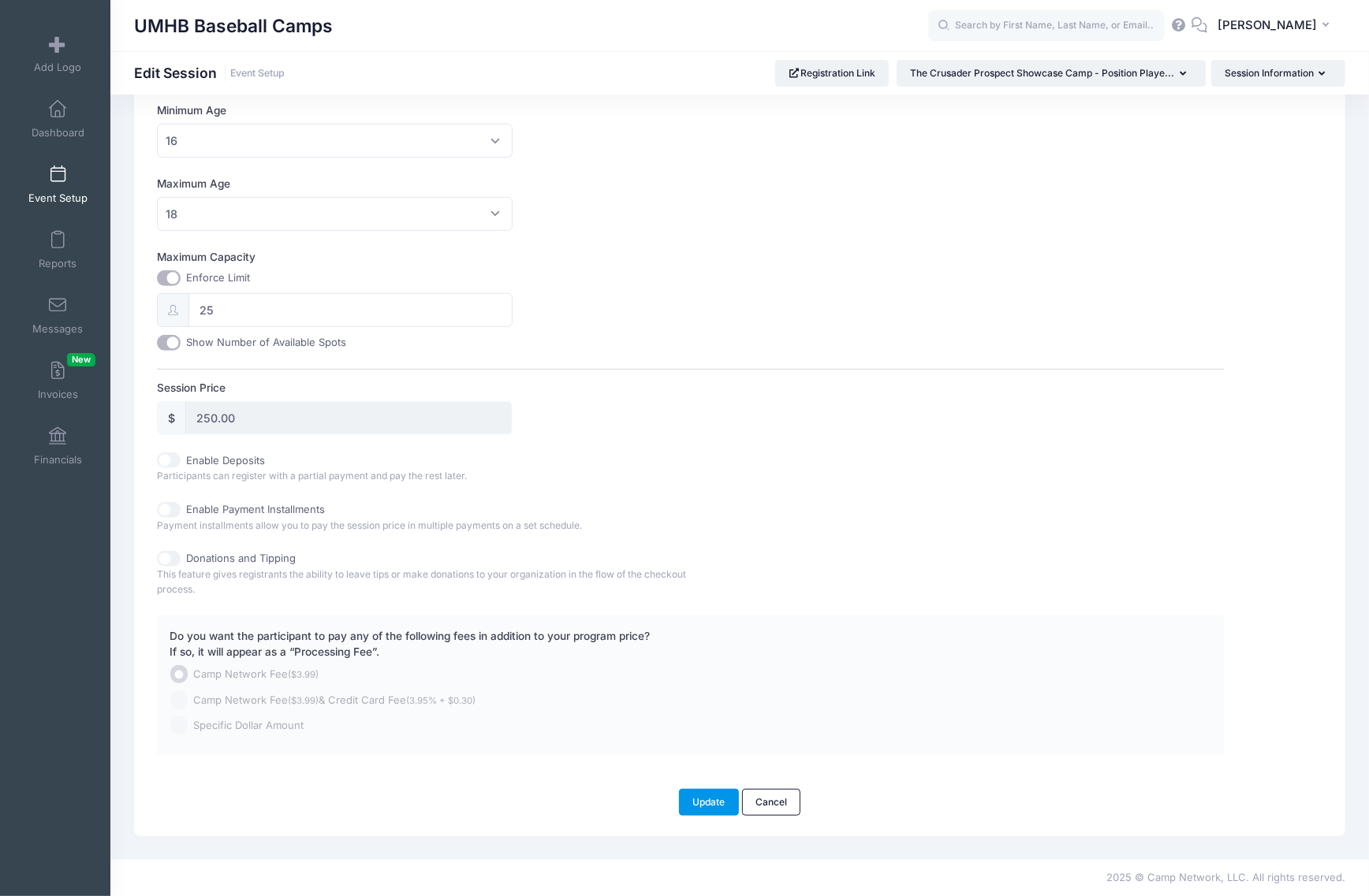
click at [714, 802] on button "Update" at bounding box center [709, 803] width 60 height 27
click at [695, 802] on button "Update" at bounding box center [709, 803] width 60 height 27
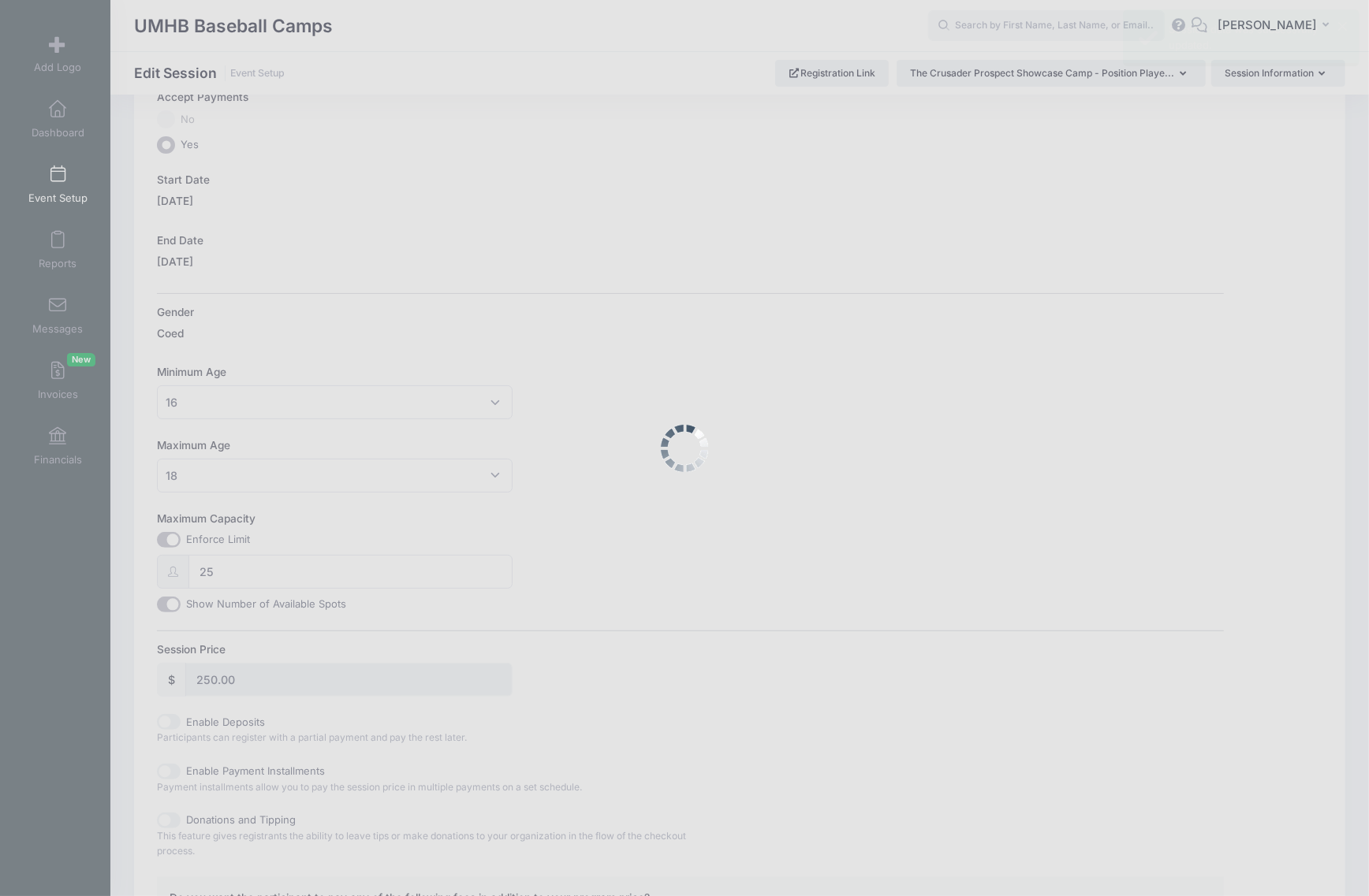
scroll to position [0, 0]
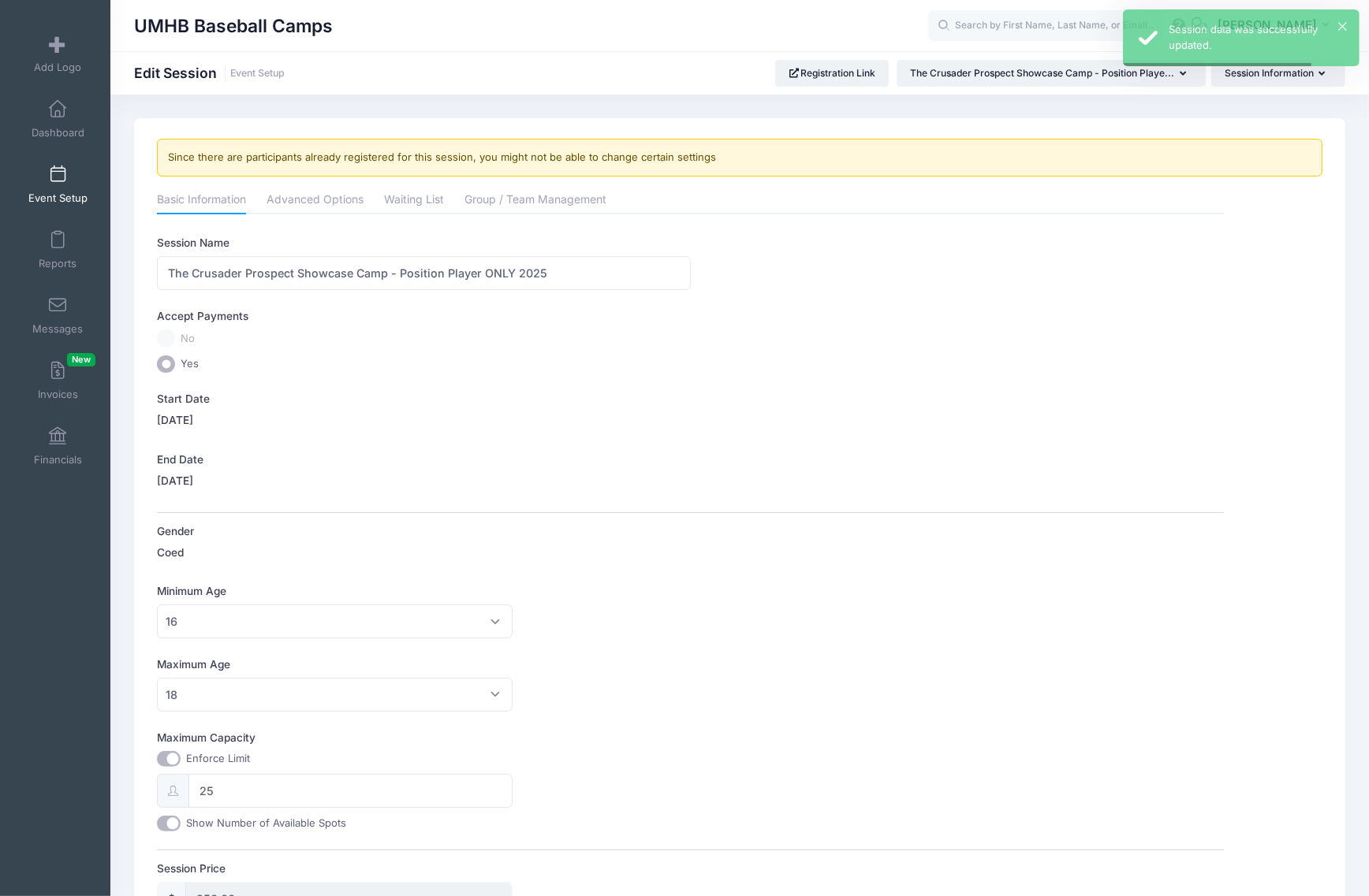
click at [61, 174] on link "Event Setup" at bounding box center [57, 184] width 75 height 56
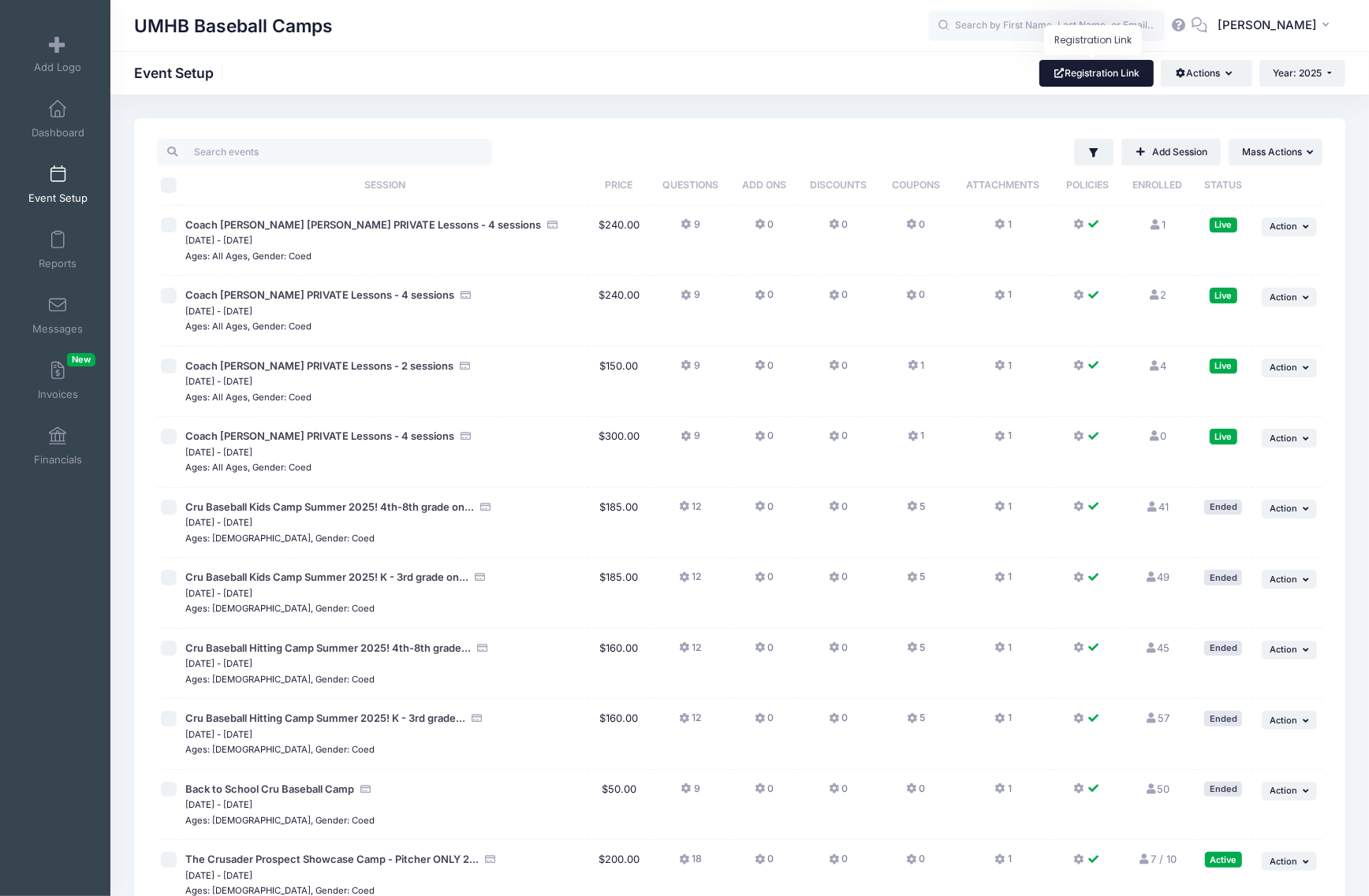
click at [1079, 75] on link "Registration Link" at bounding box center [1097, 73] width 115 height 27
